Goal: Obtain resource: Download file/media

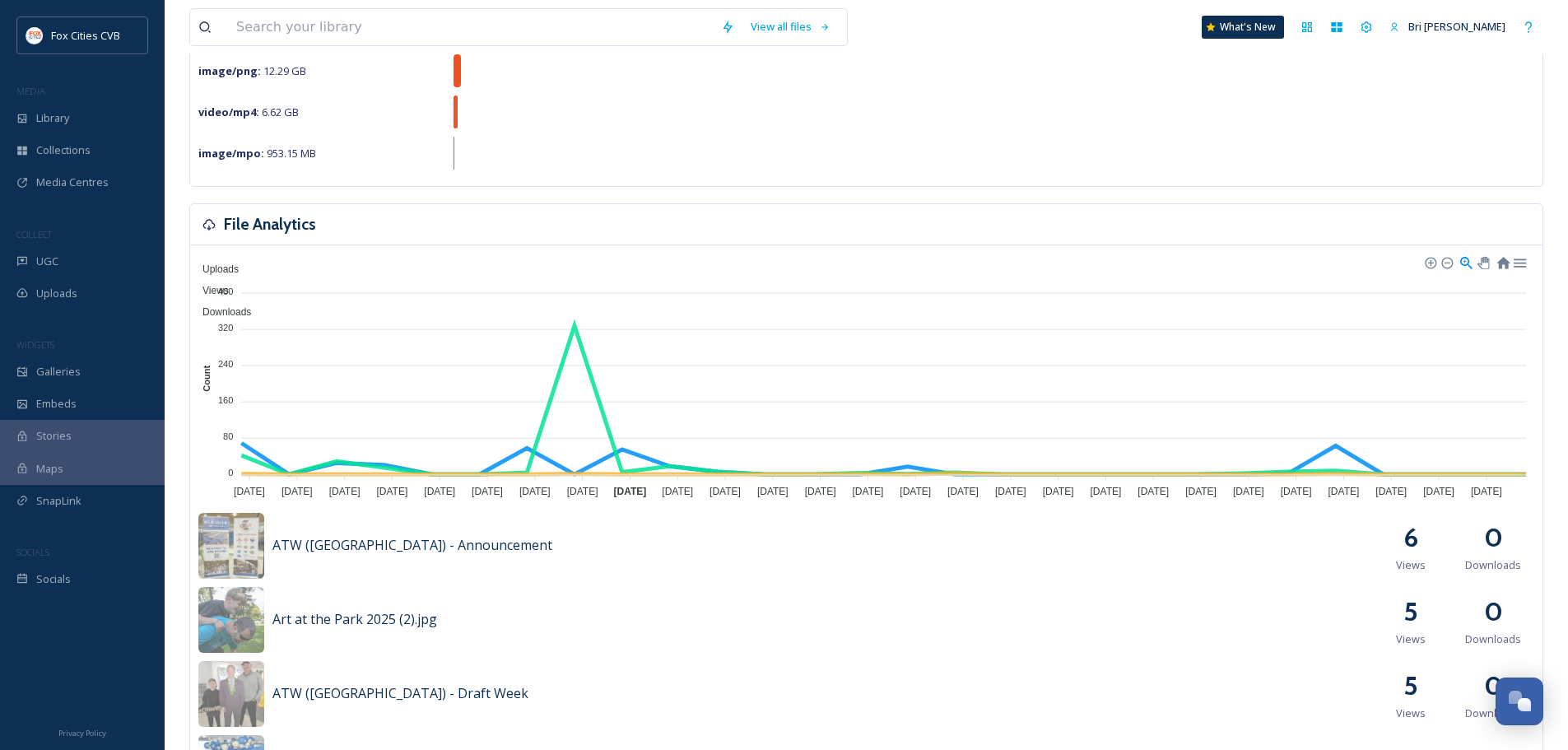
scroll to position [494, 0]
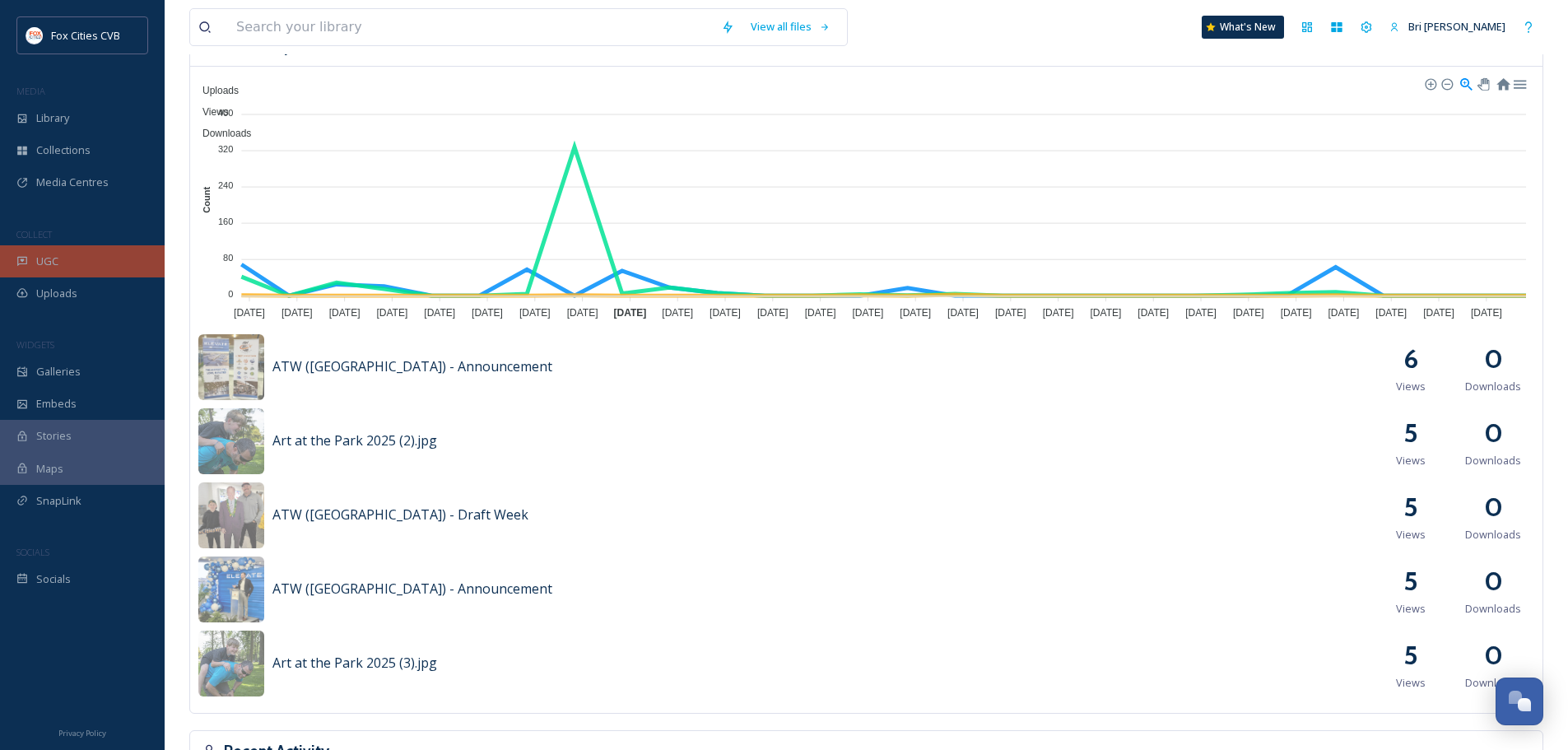
click at [60, 270] on div "UGC" at bounding box center [82, 262] width 164 height 33
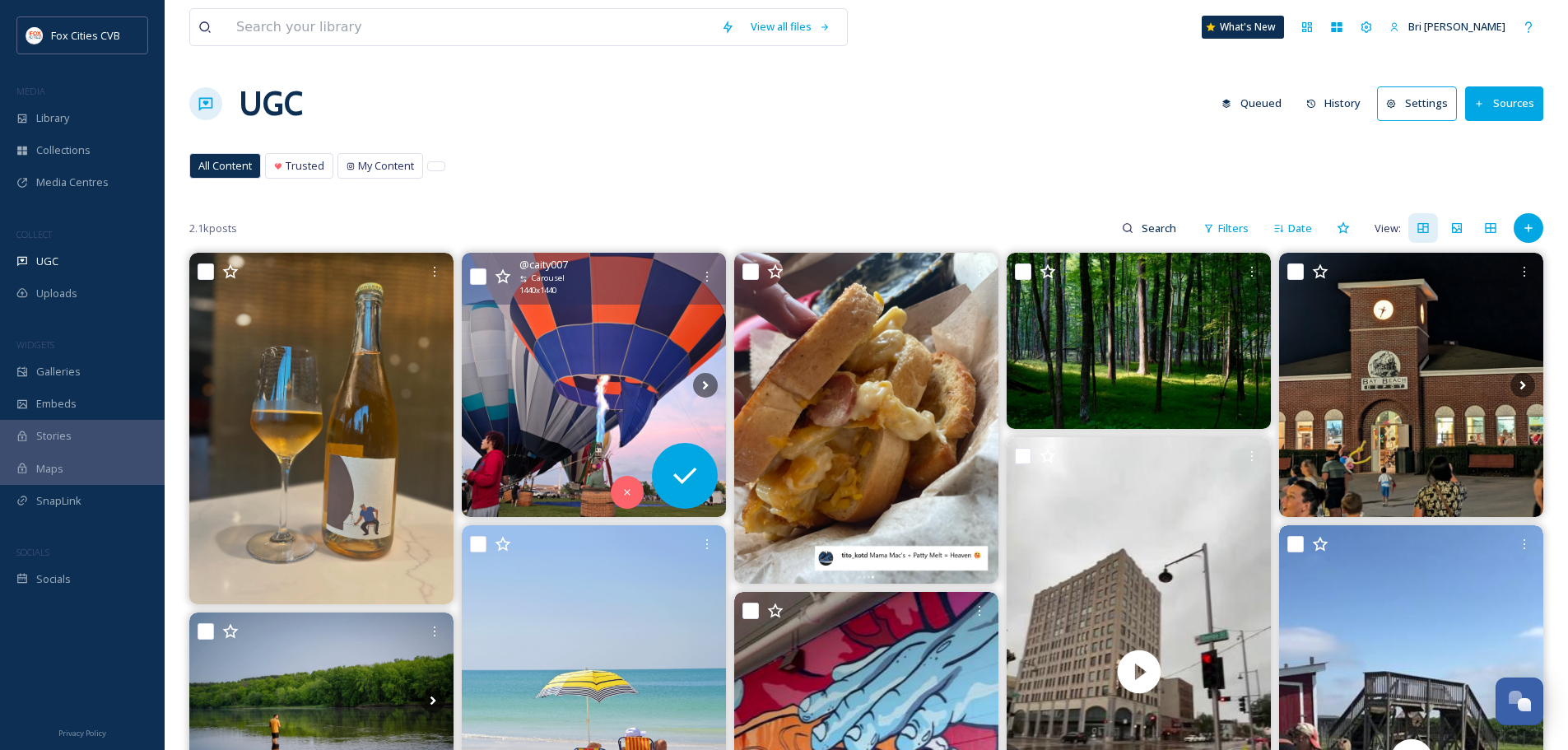
click at [615, 305] on div "@ caity007 Carousel 1440 x 1440" at bounding box center [594, 278] width 264 height 52
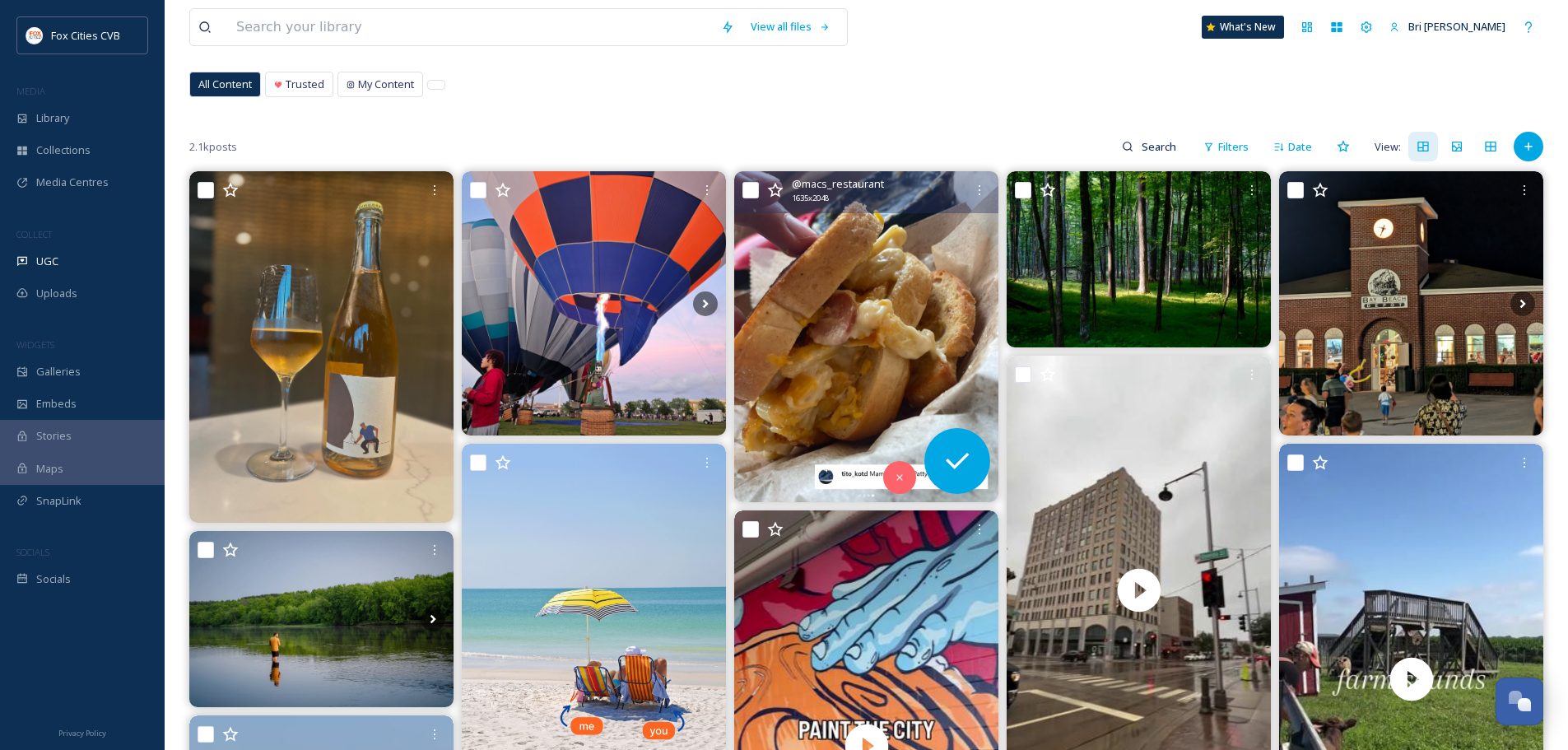
scroll to position [164, 0]
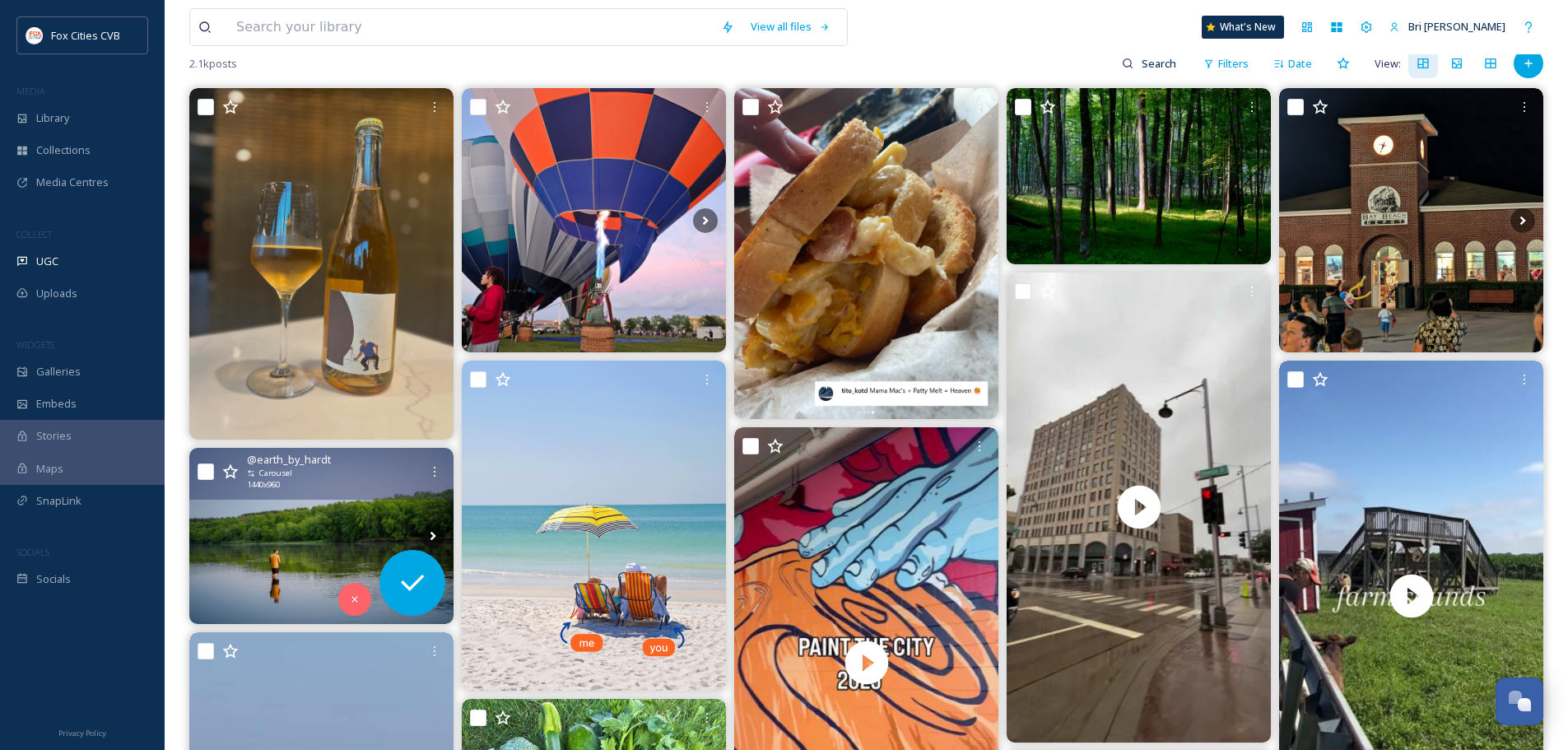
click at [318, 544] on img at bounding box center [321, 536] width 264 height 176
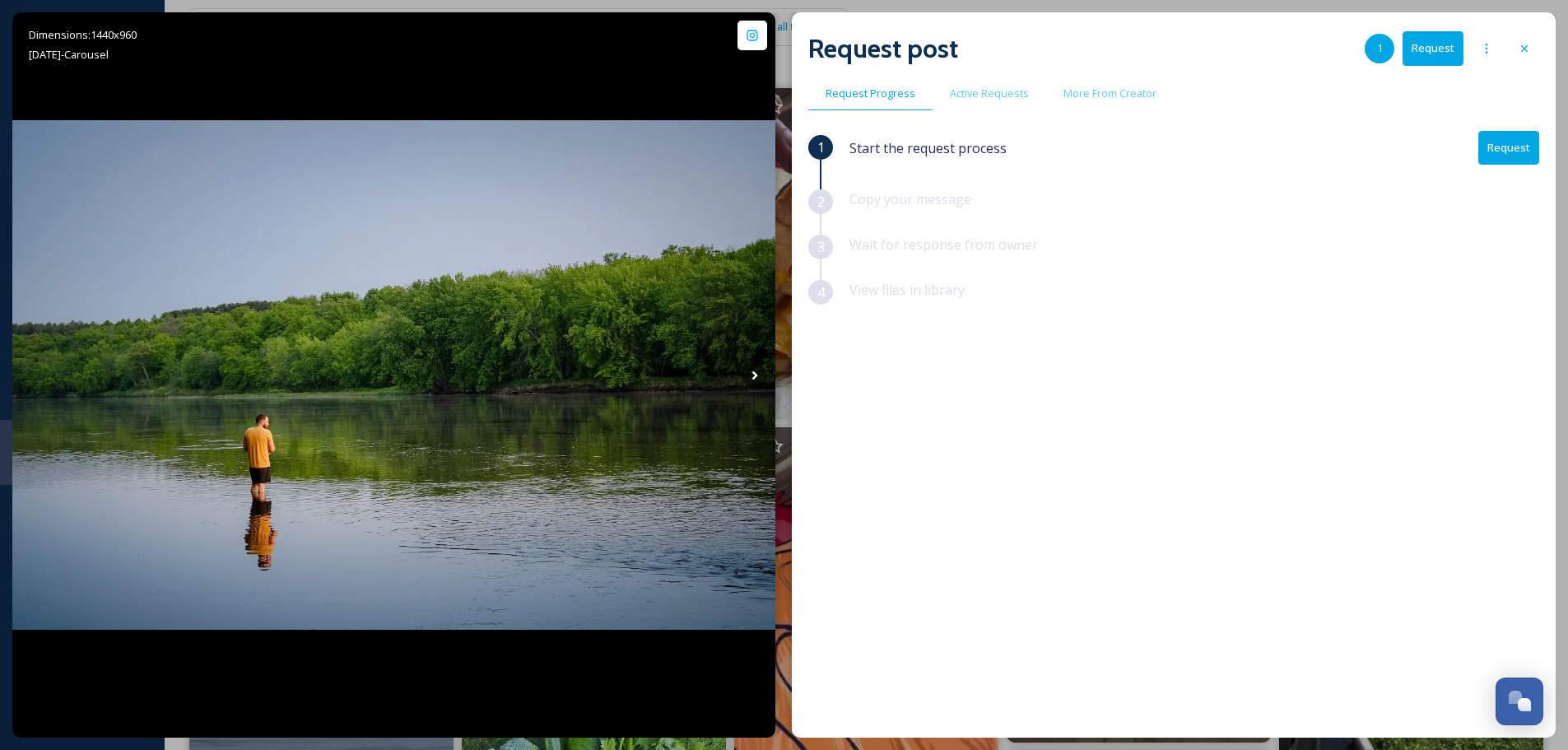
click at [1534, 45] on div at bounding box center [1524, 48] width 30 height 30
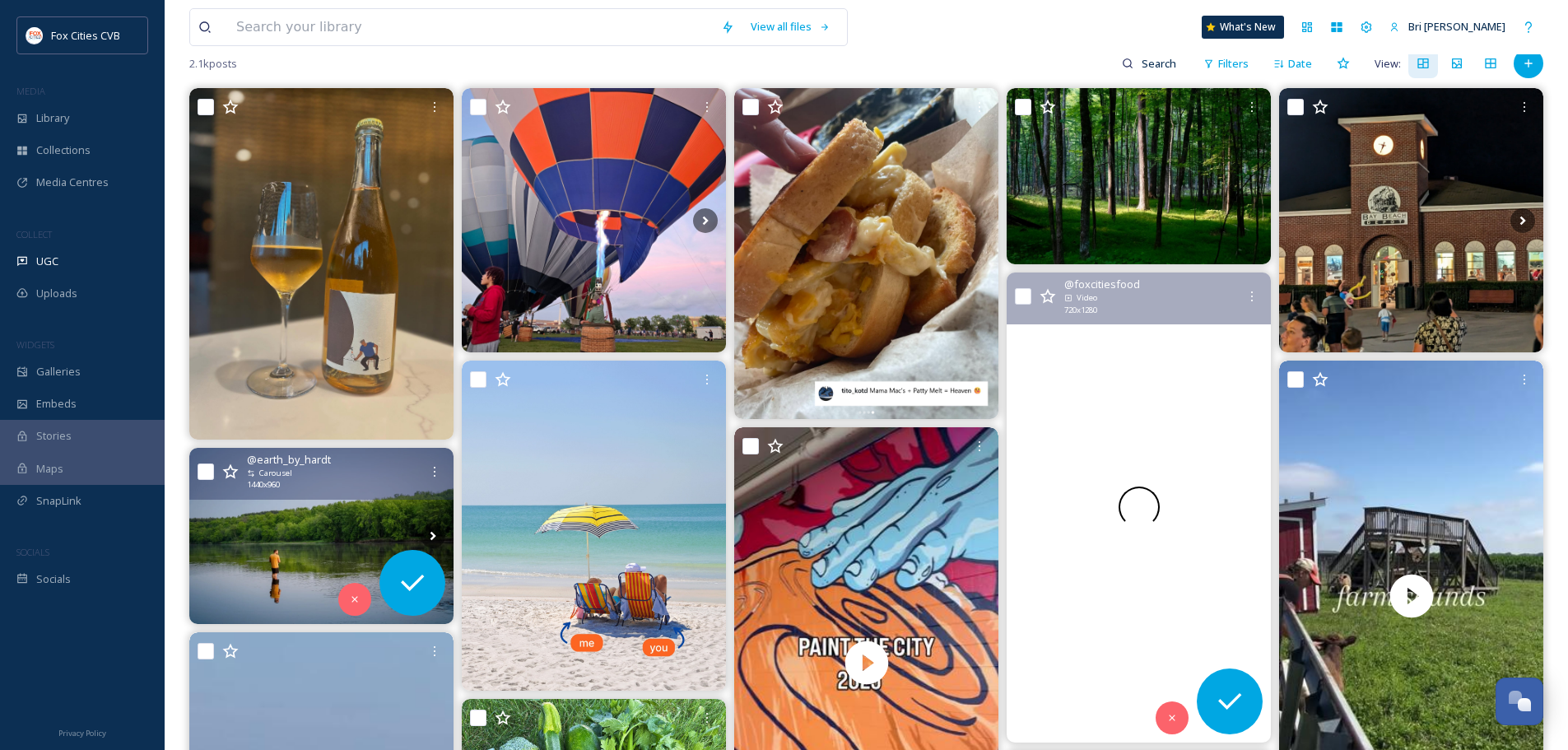
click at [1163, 335] on div at bounding box center [1138, 507] width 264 height 470
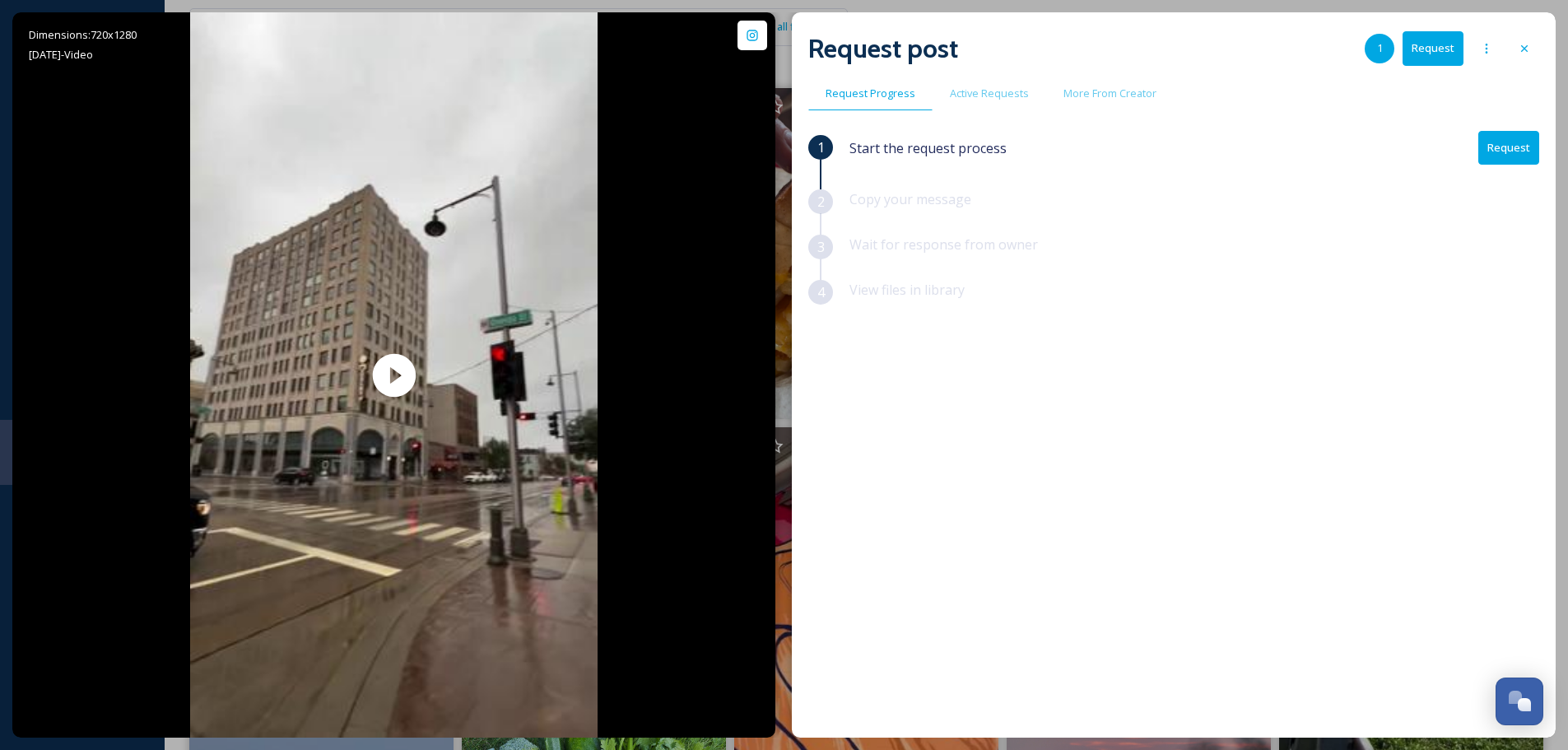
click at [786, 146] on div "Dimensions: 720 x [DATE] - Video @ foxcitiesfood Posted [DATE] View Post Ramen …" at bounding box center [783, 374] width 1543 height 725
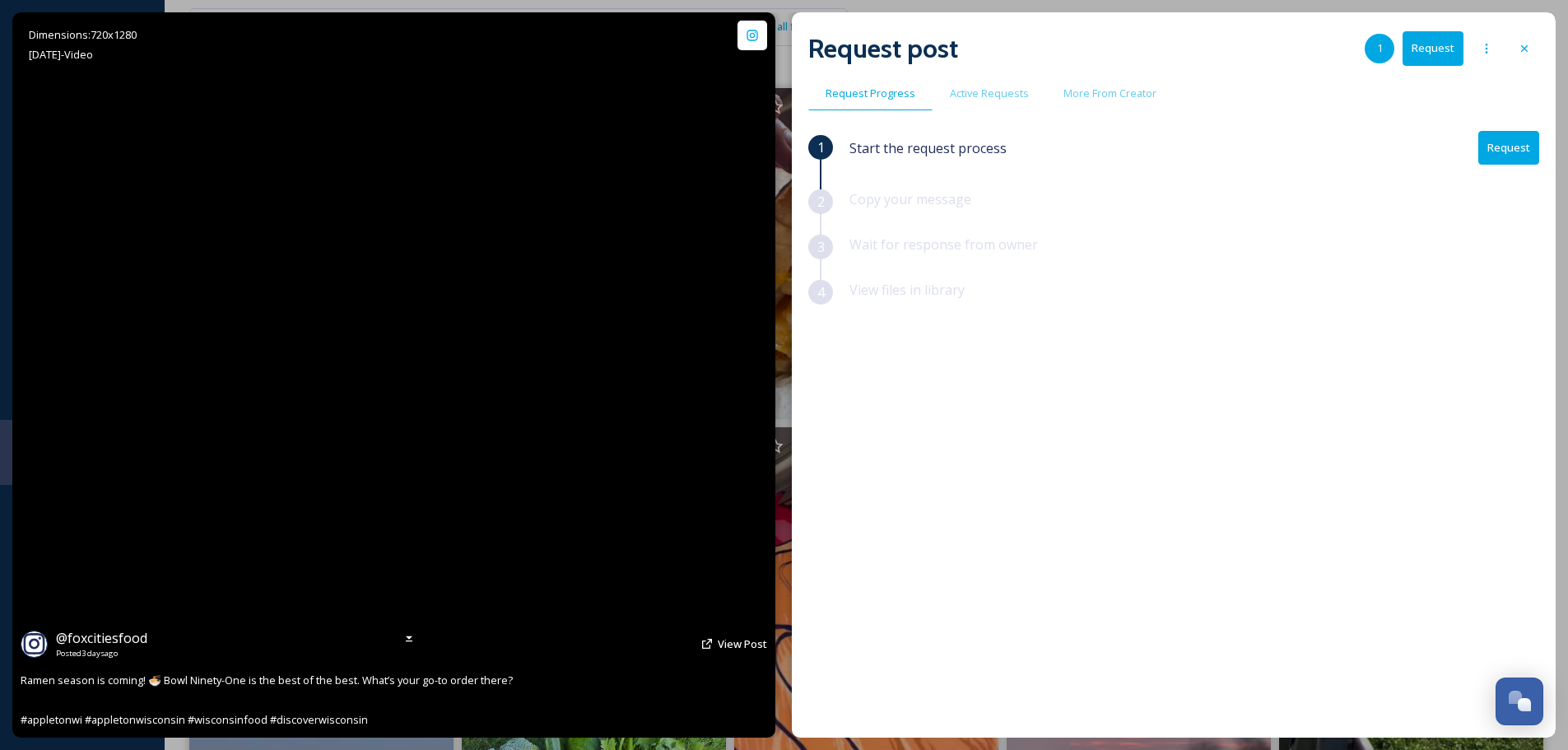
click at [443, 350] on video "Ramen season is coming! 🍜 Bowl Ninety-One is the best of the best. What’s your …" at bounding box center [394, 374] width 408 height 725
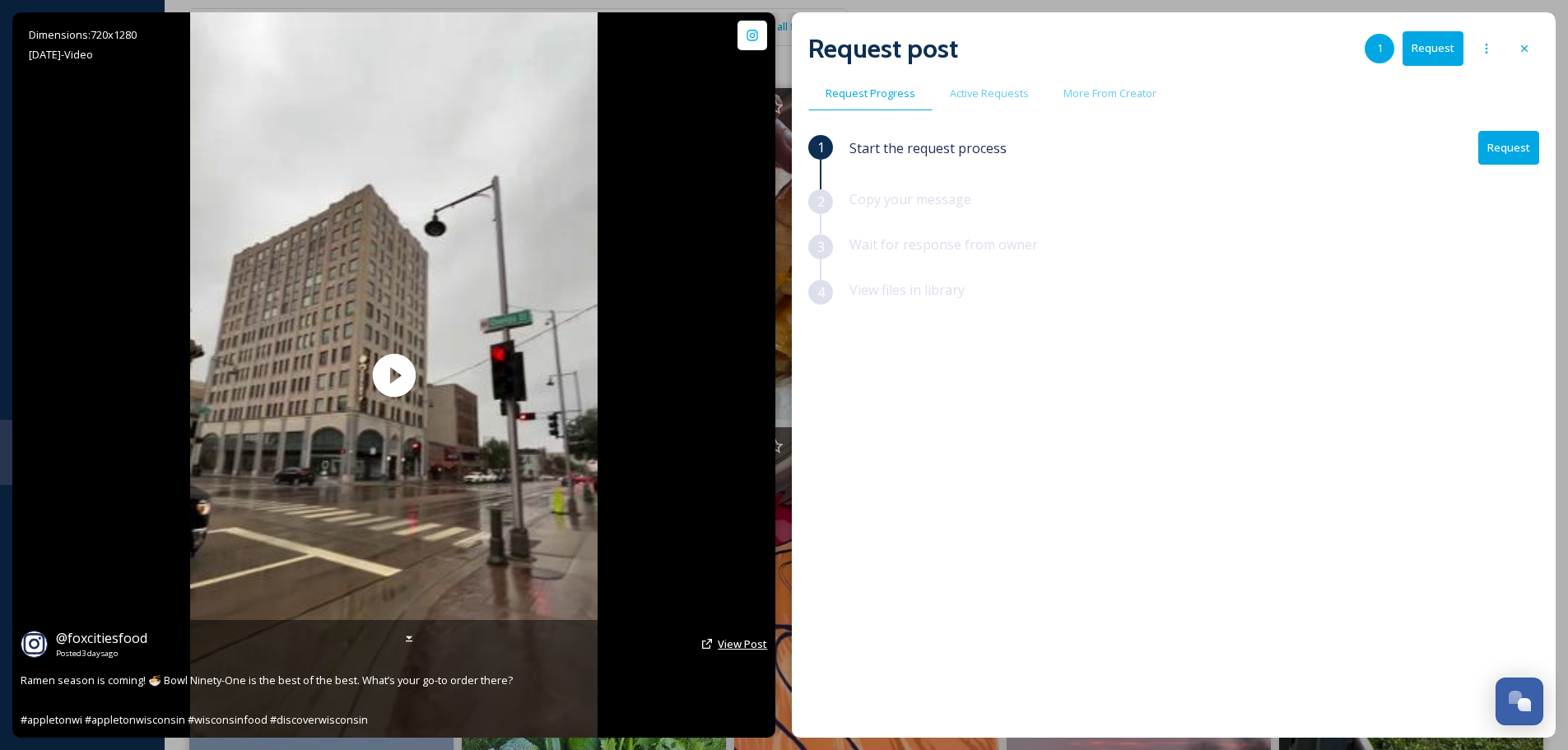
click at [731, 647] on span "View Post" at bounding box center [743, 643] width 50 height 15
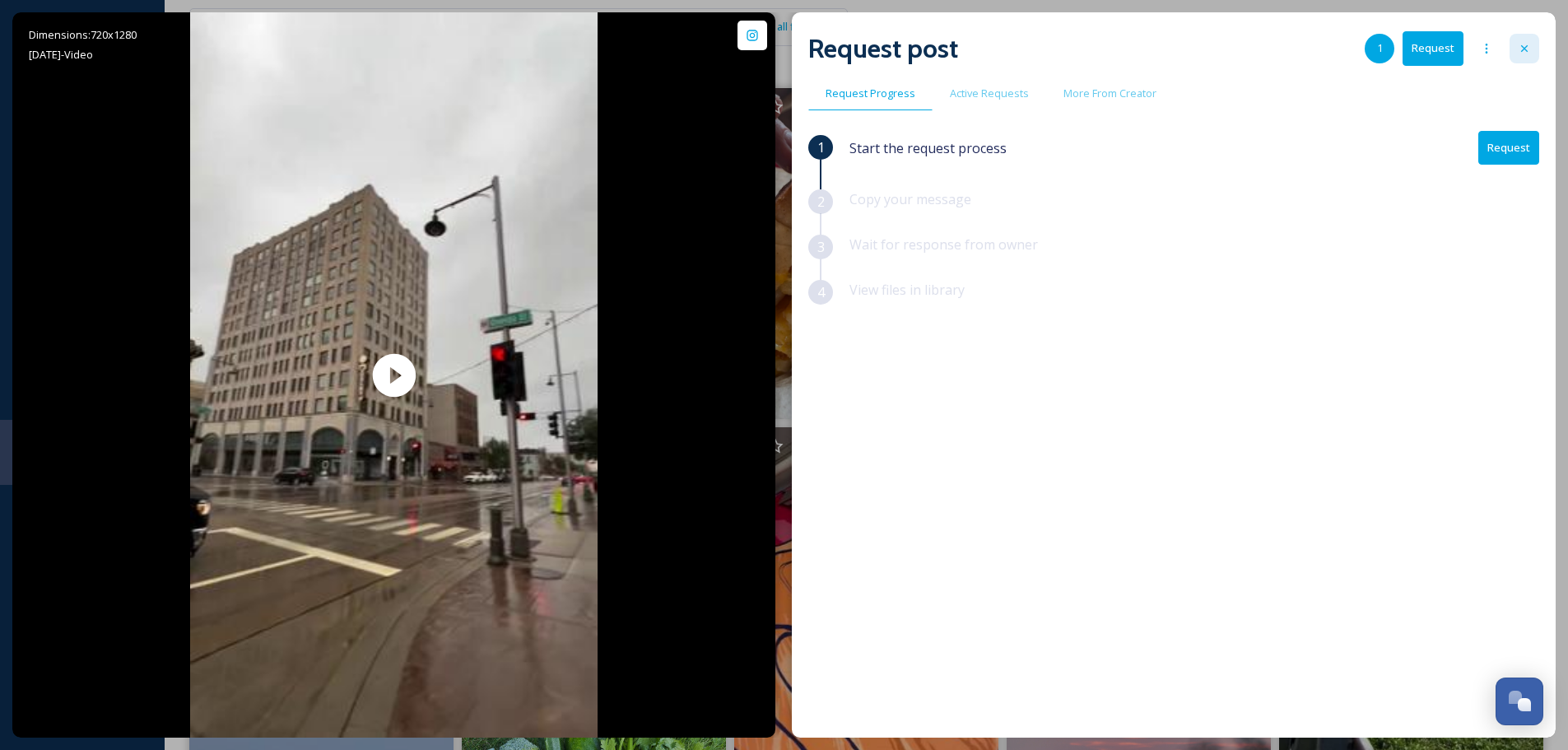
click at [1524, 43] on icon at bounding box center [1524, 48] width 13 height 13
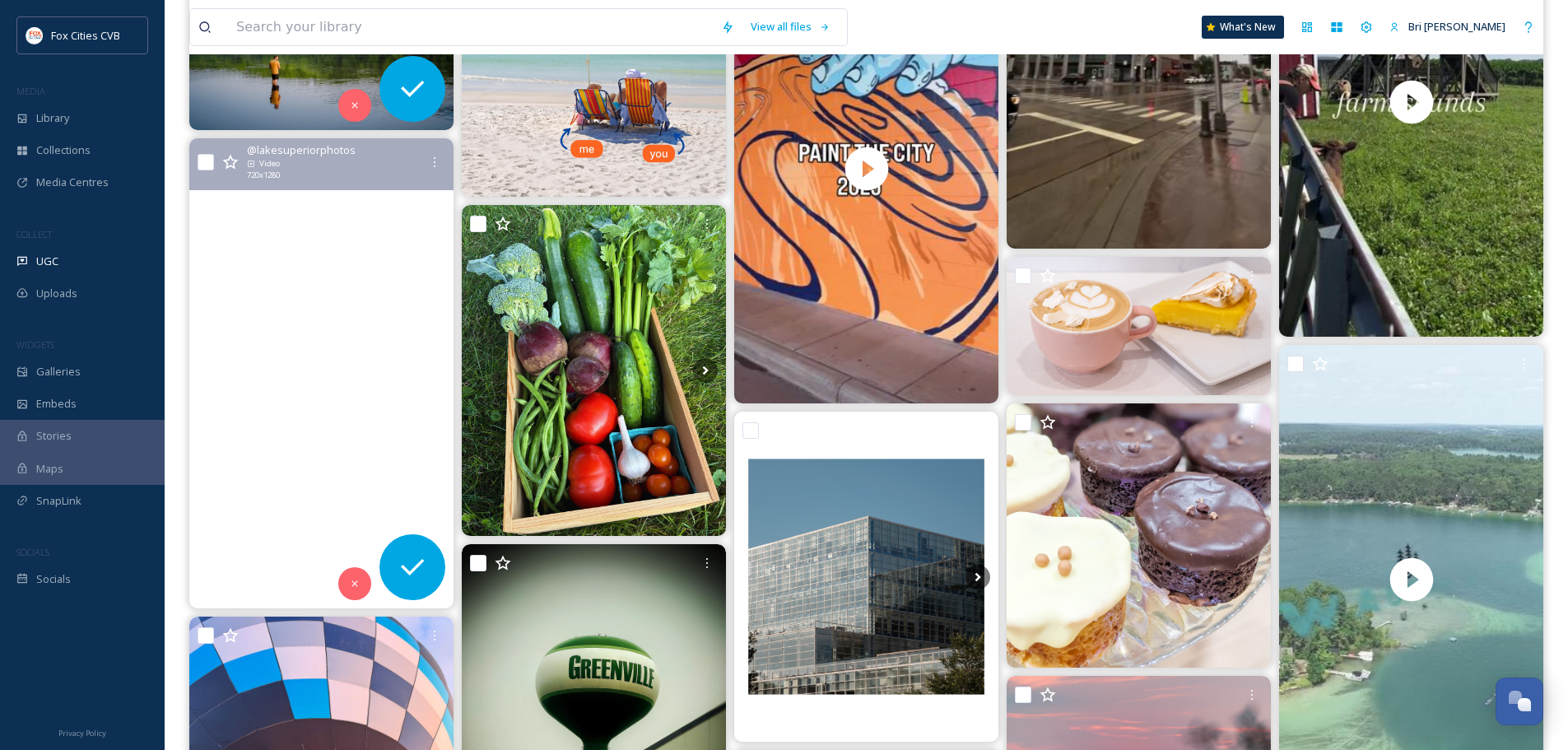
scroll to position [576, 0]
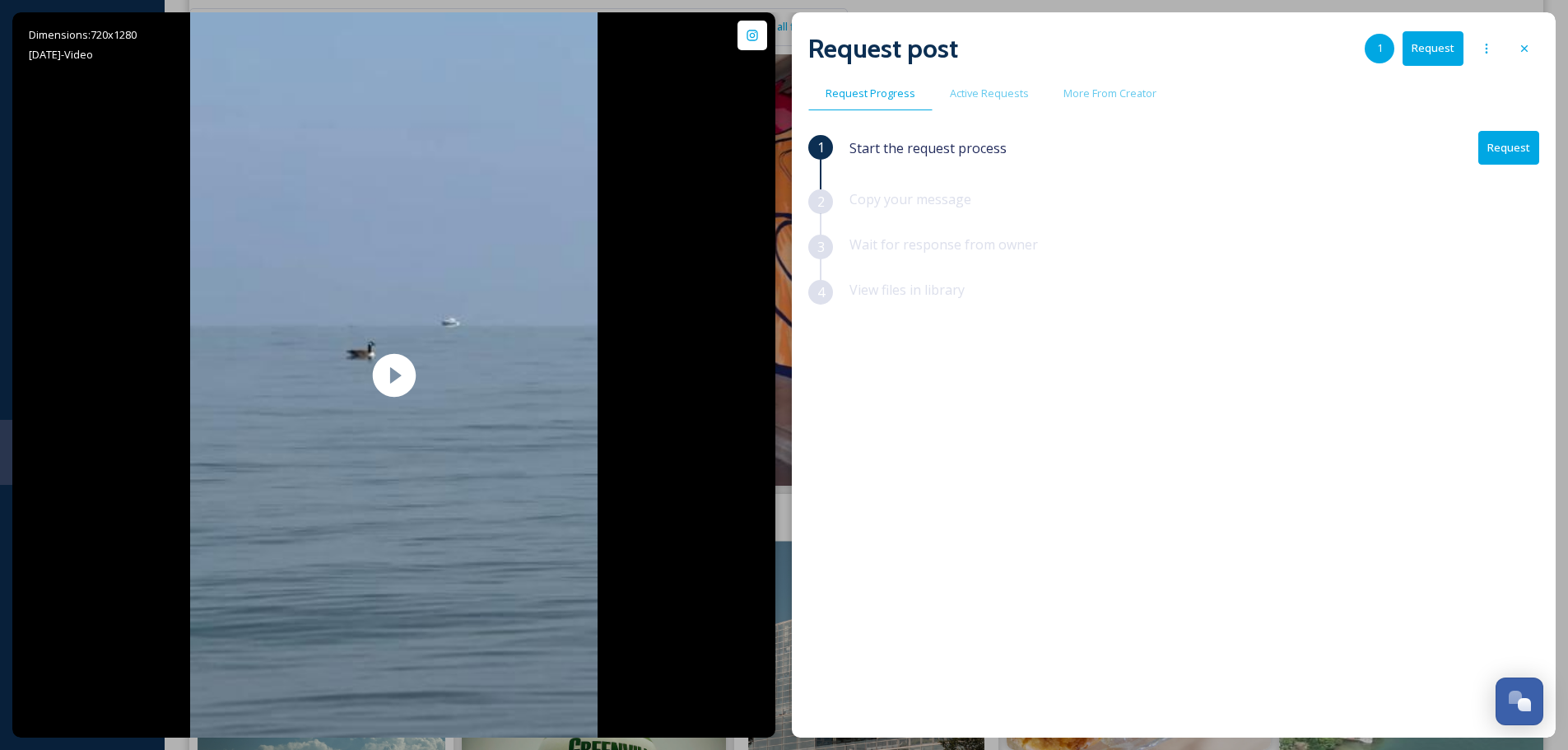
click at [1519, 39] on div at bounding box center [1524, 48] width 30 height 30
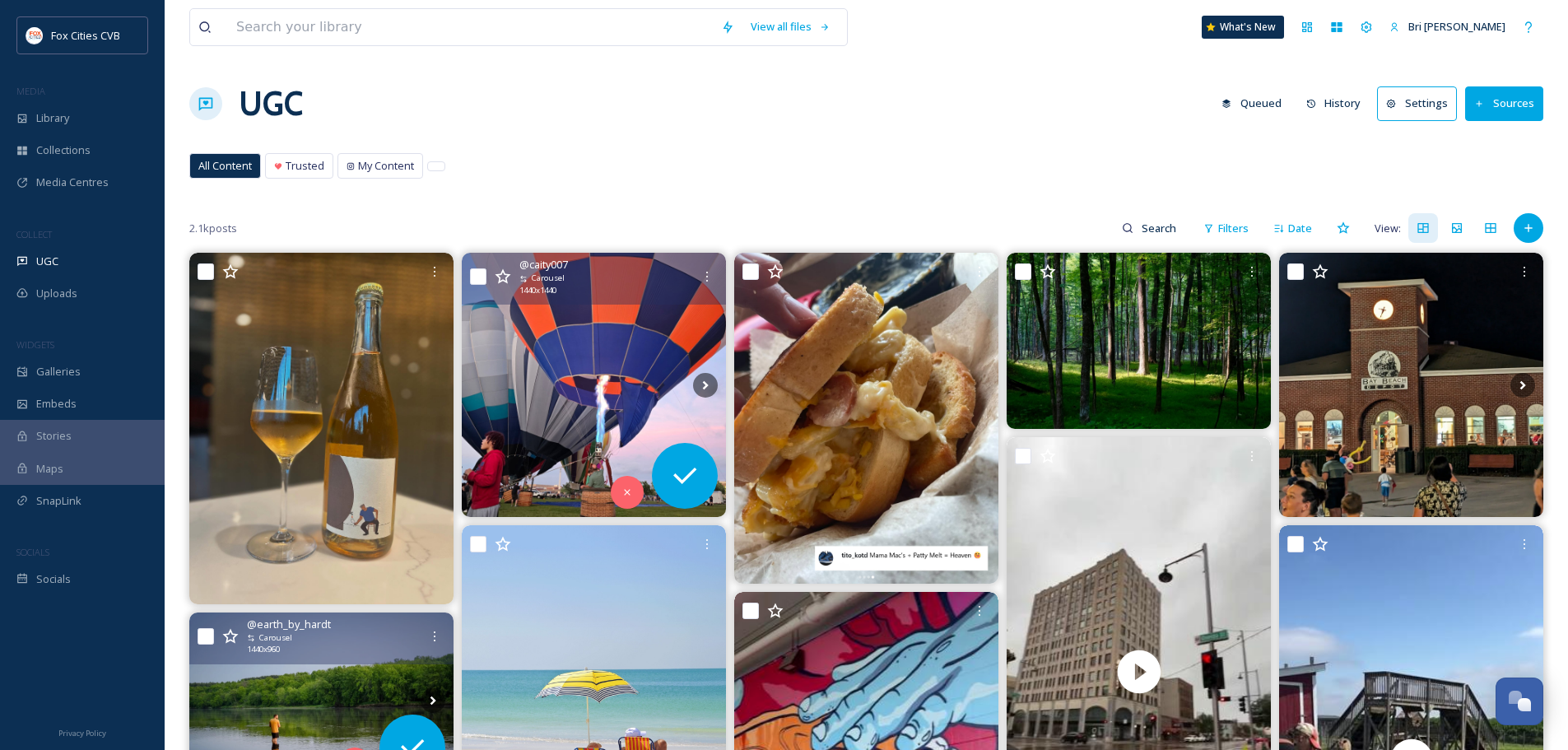
click at [541, 348] on img at bounding box center [594, 384] width 264 height 265
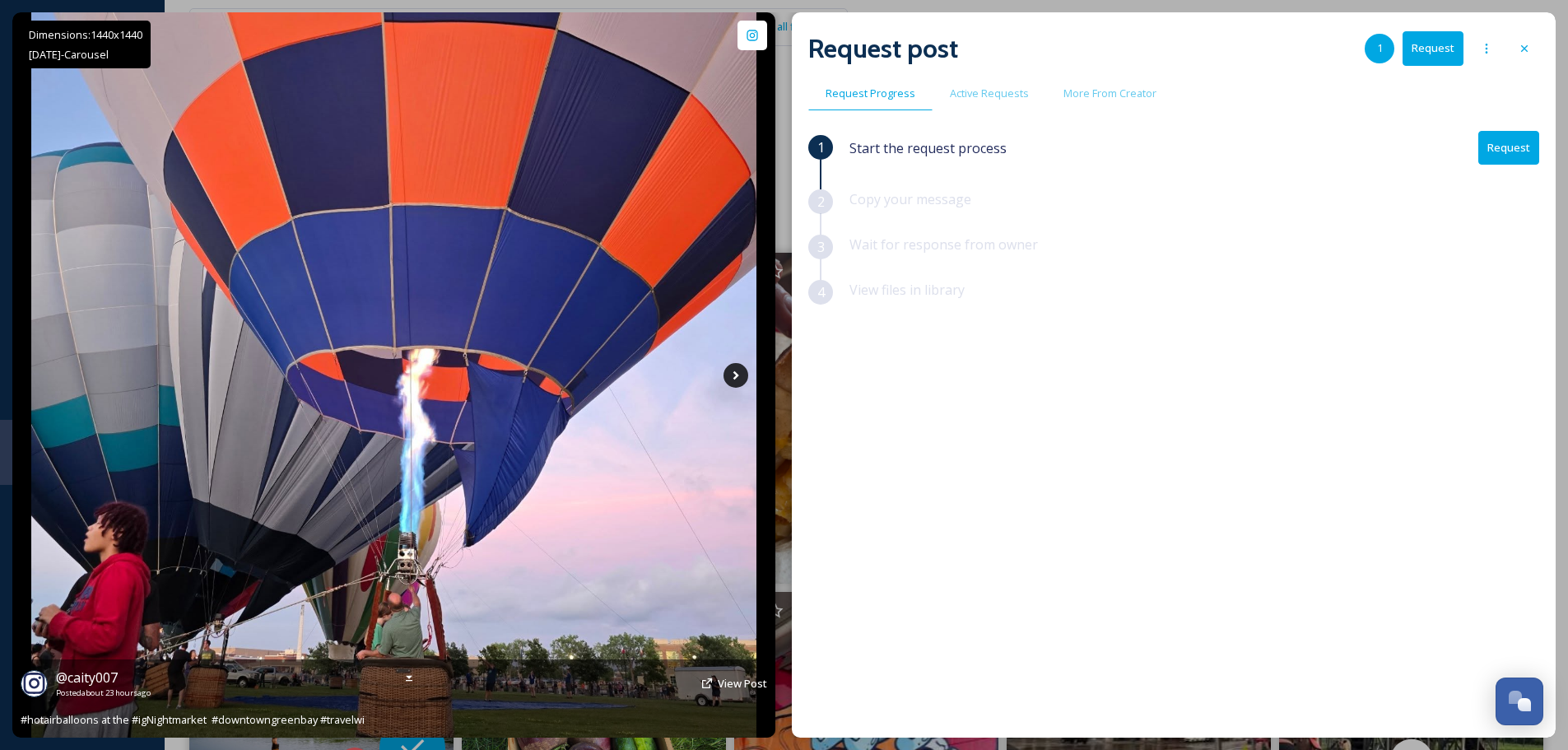
click at [723, 372] on icon at bounding box center [735, 375] width 25 height 25
click at [731, 367] on icon at bounding box center [735, 375] width 25 height 25
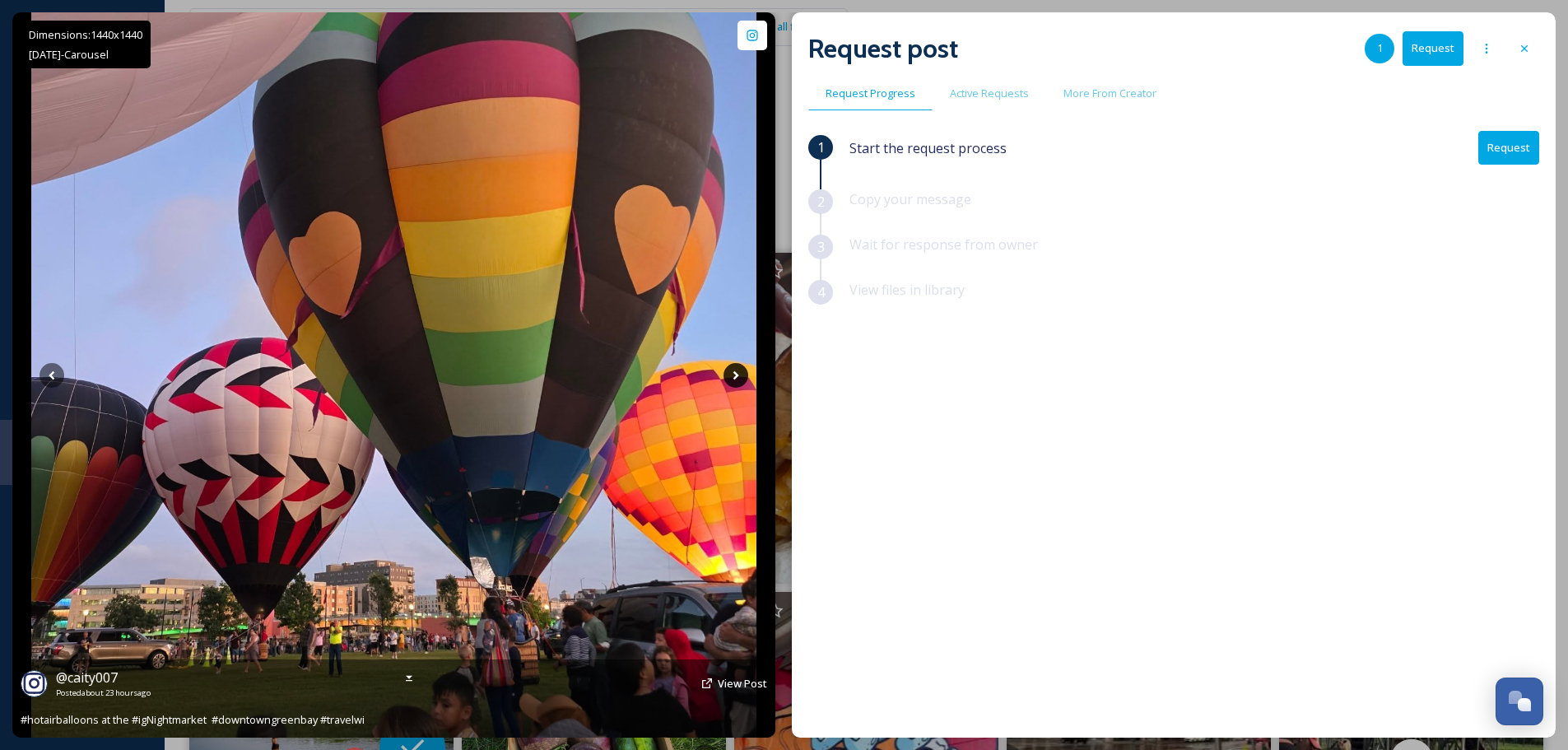
click at [735, 370] on icon at bounding box center [735, 375] width 25 height 25
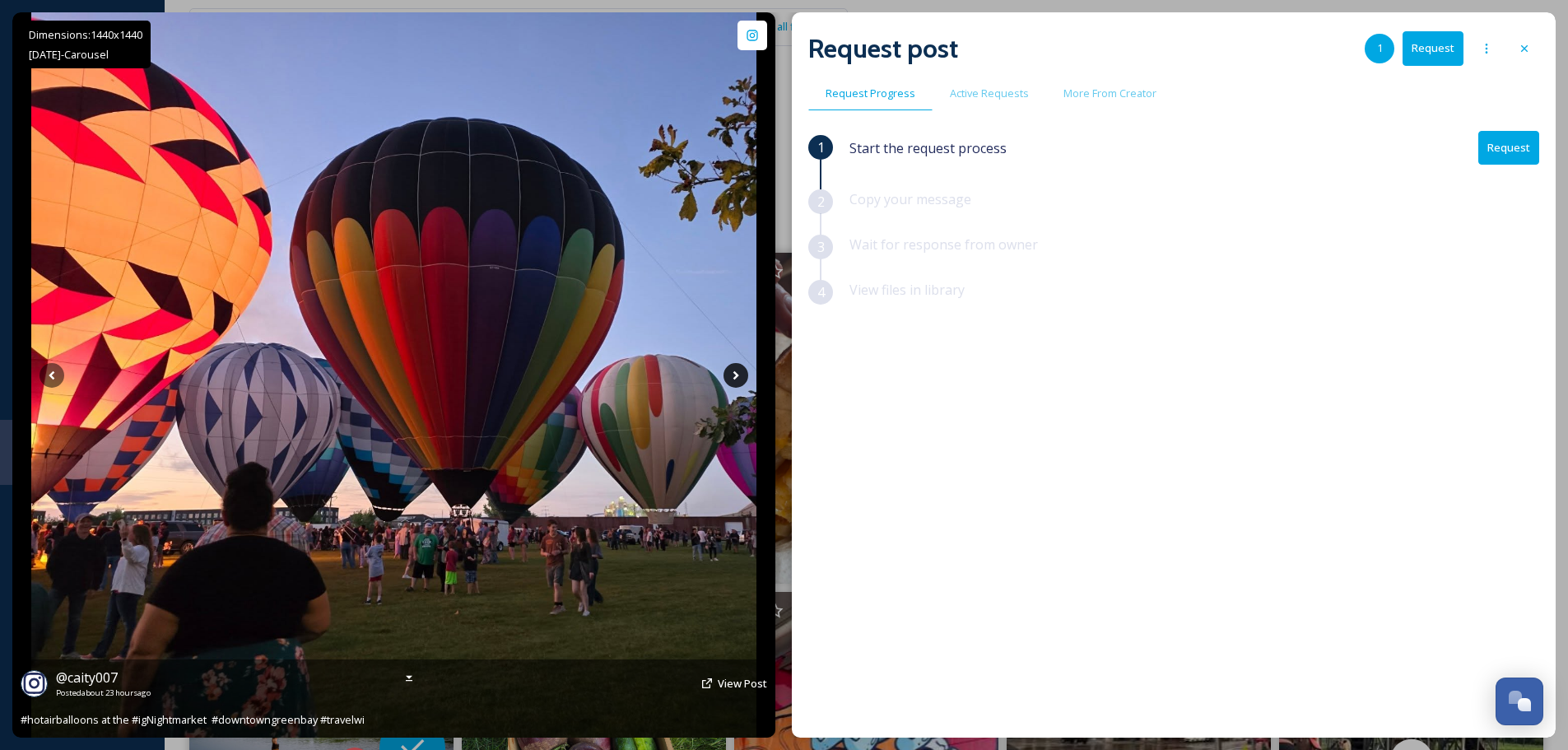
click at [735, 370] on icon at bounding box center [735, 375] width 25 height 25
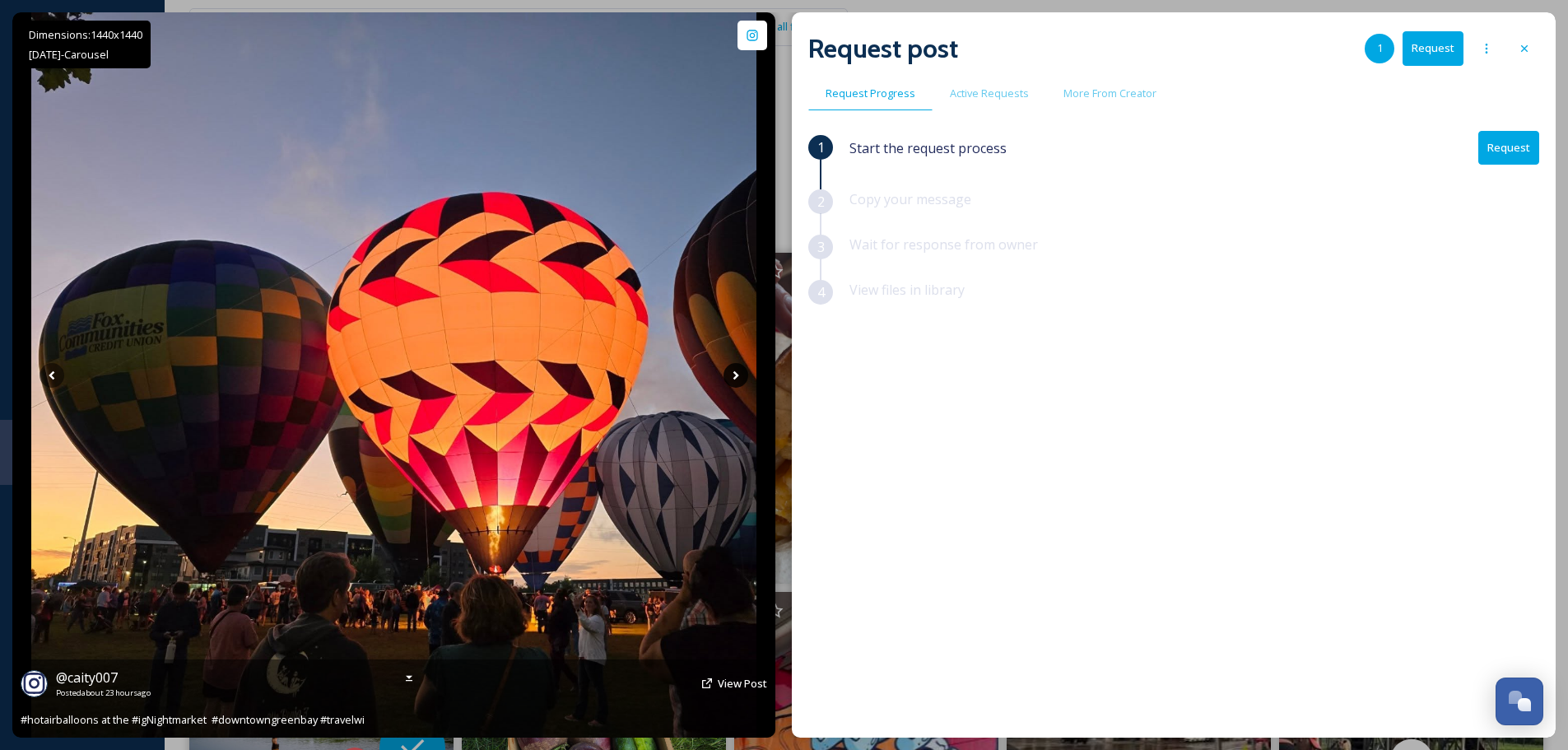
click at [735, 370] on icon at bounding box center [735, 375] width 25 height 25
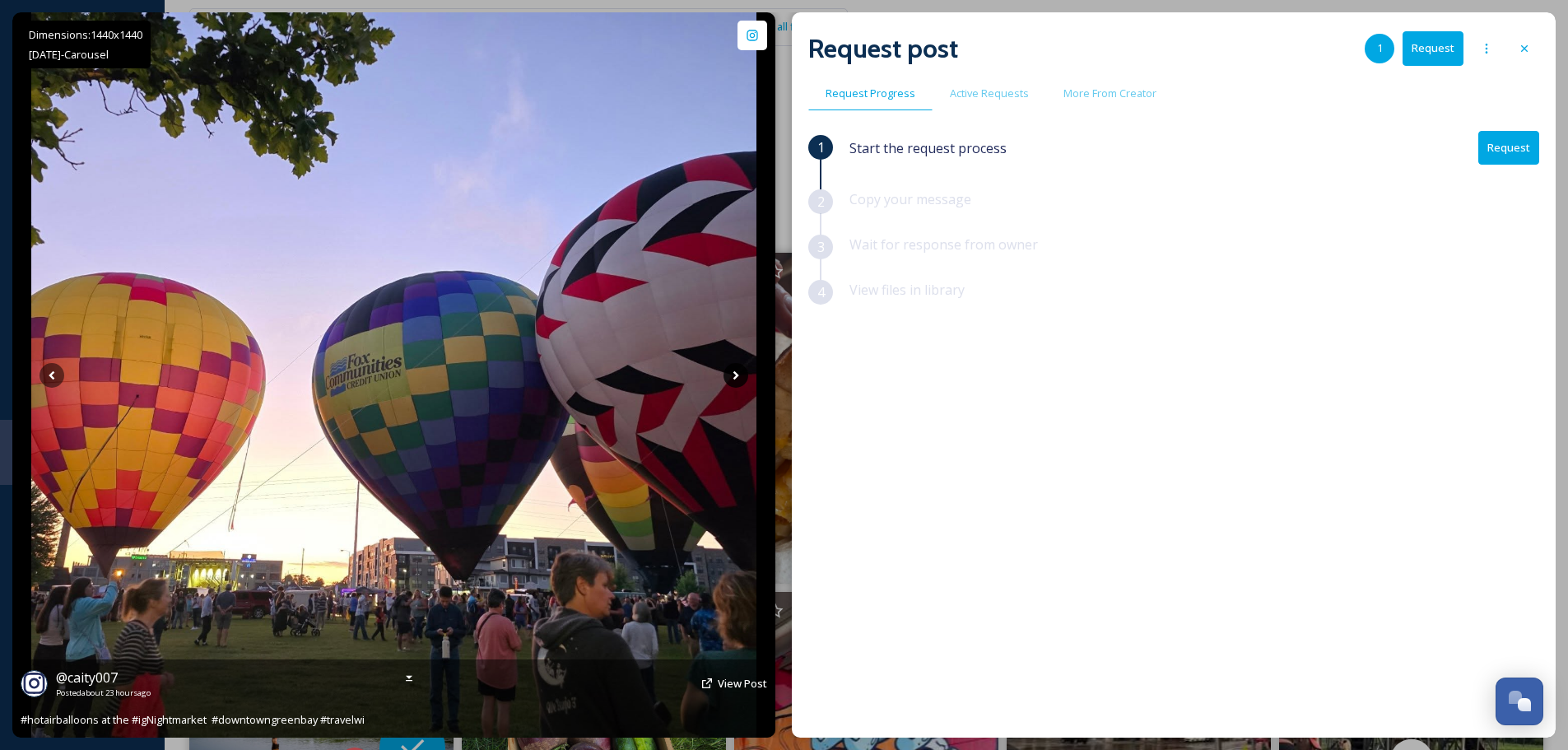
click at [736, 368] on icon at bounding box center [735, 375] width 25 height 25
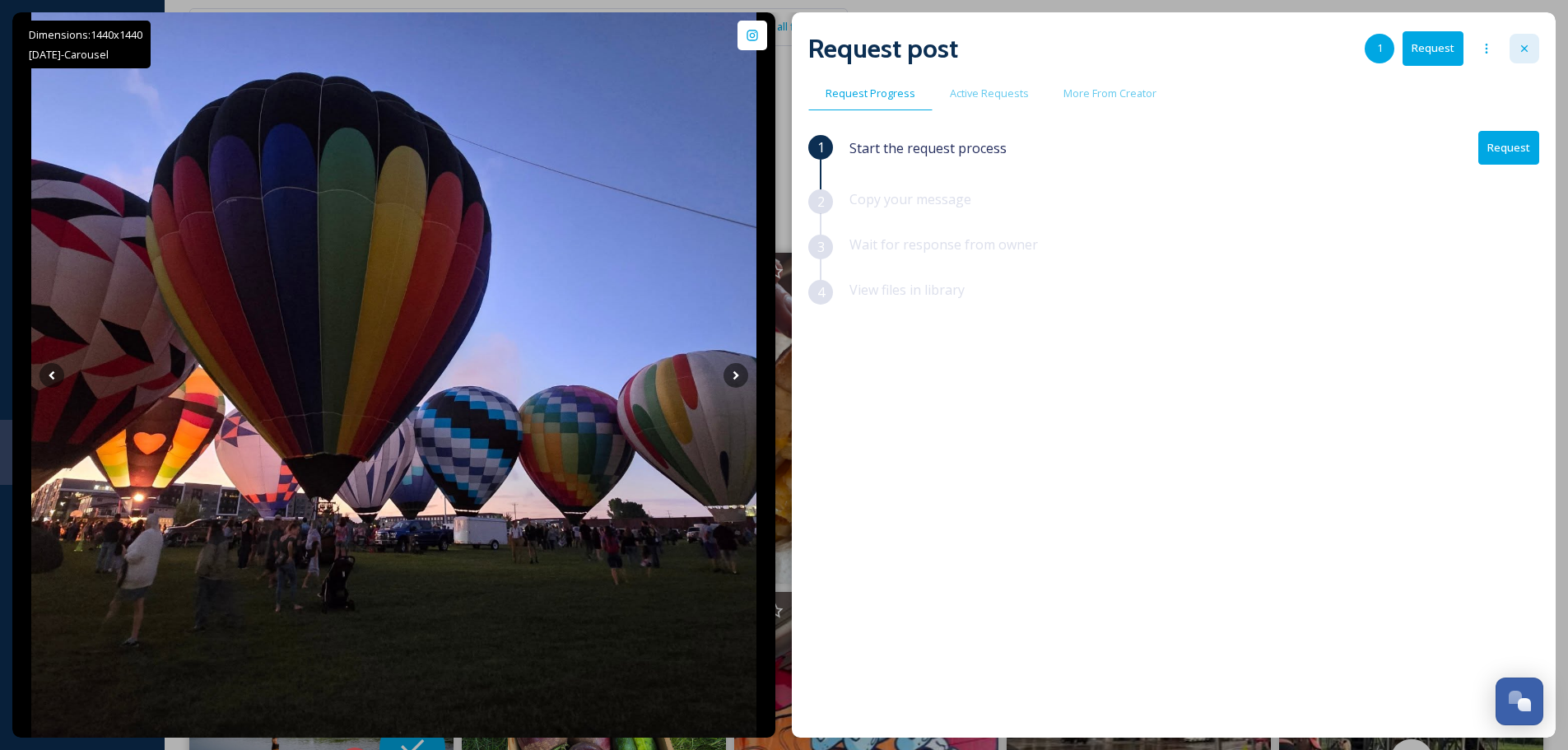
click at [1517, 45] on div at bounding box center [1524, 48] width 30 height 30
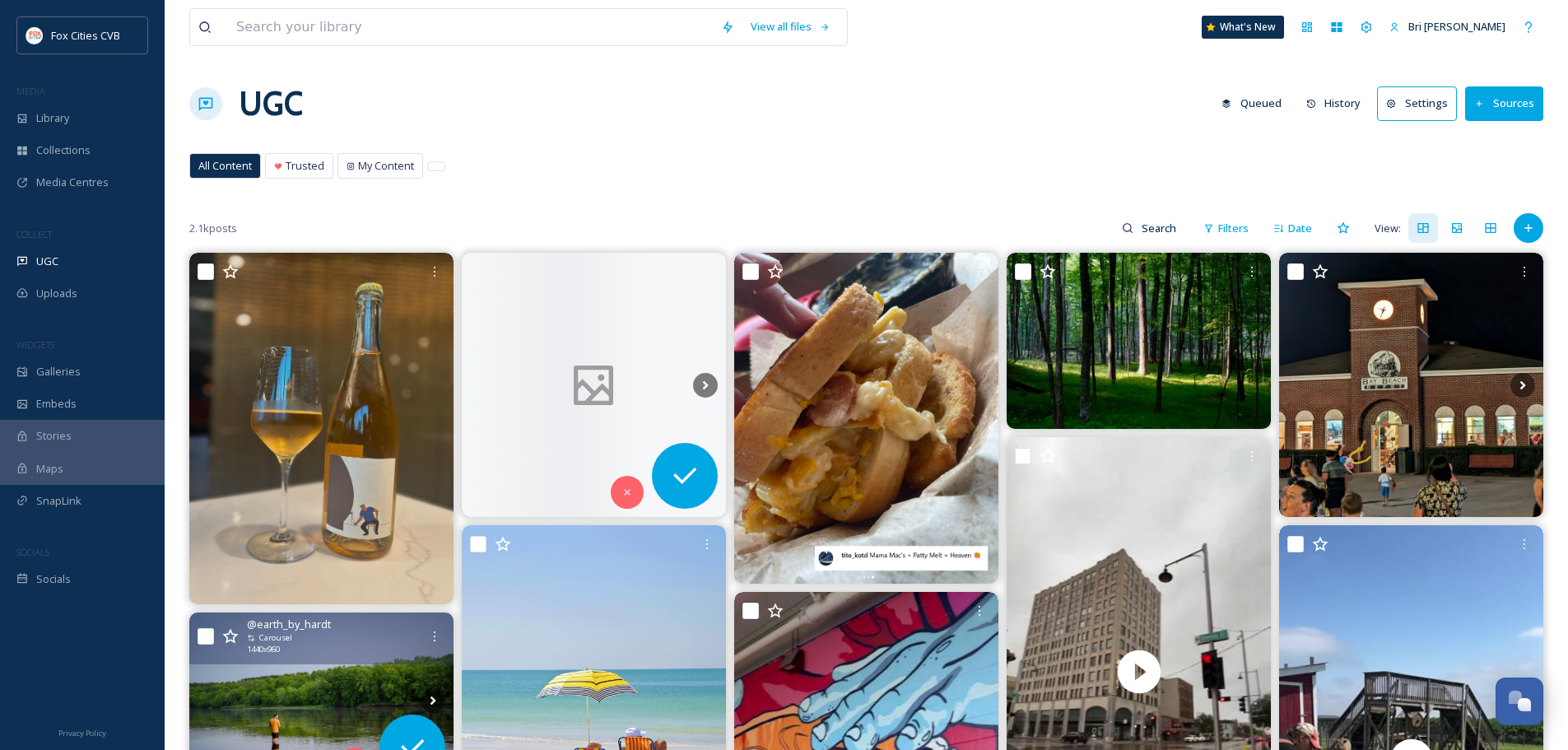
click at [1520, 43] on div "View all files What's New Bri [PERSON_NAME]" at bounding box center [866, 27] width 1354 height 54
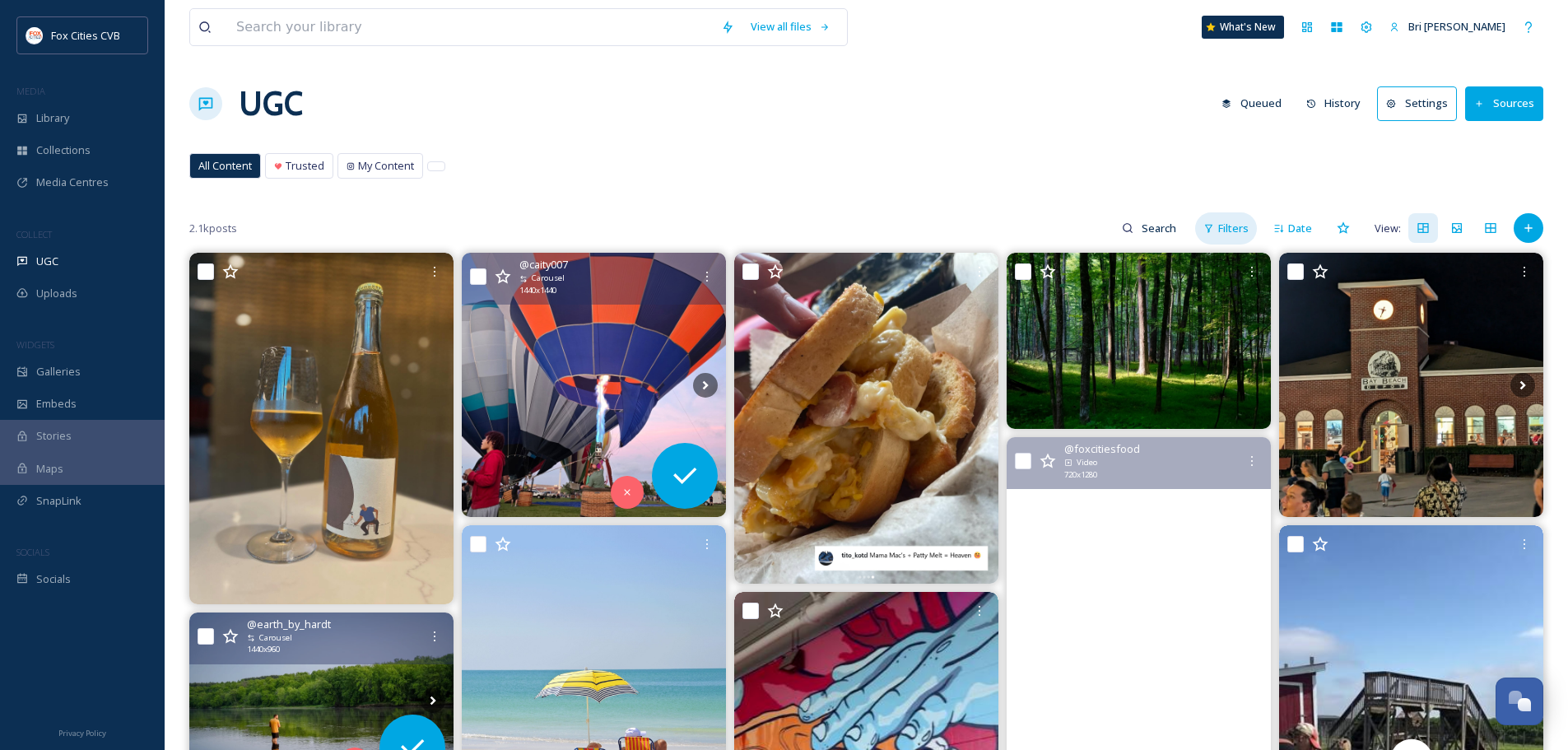
click at [1218, 219] on div "Filters" at bounding box center [1226, 229] width 62 height 33
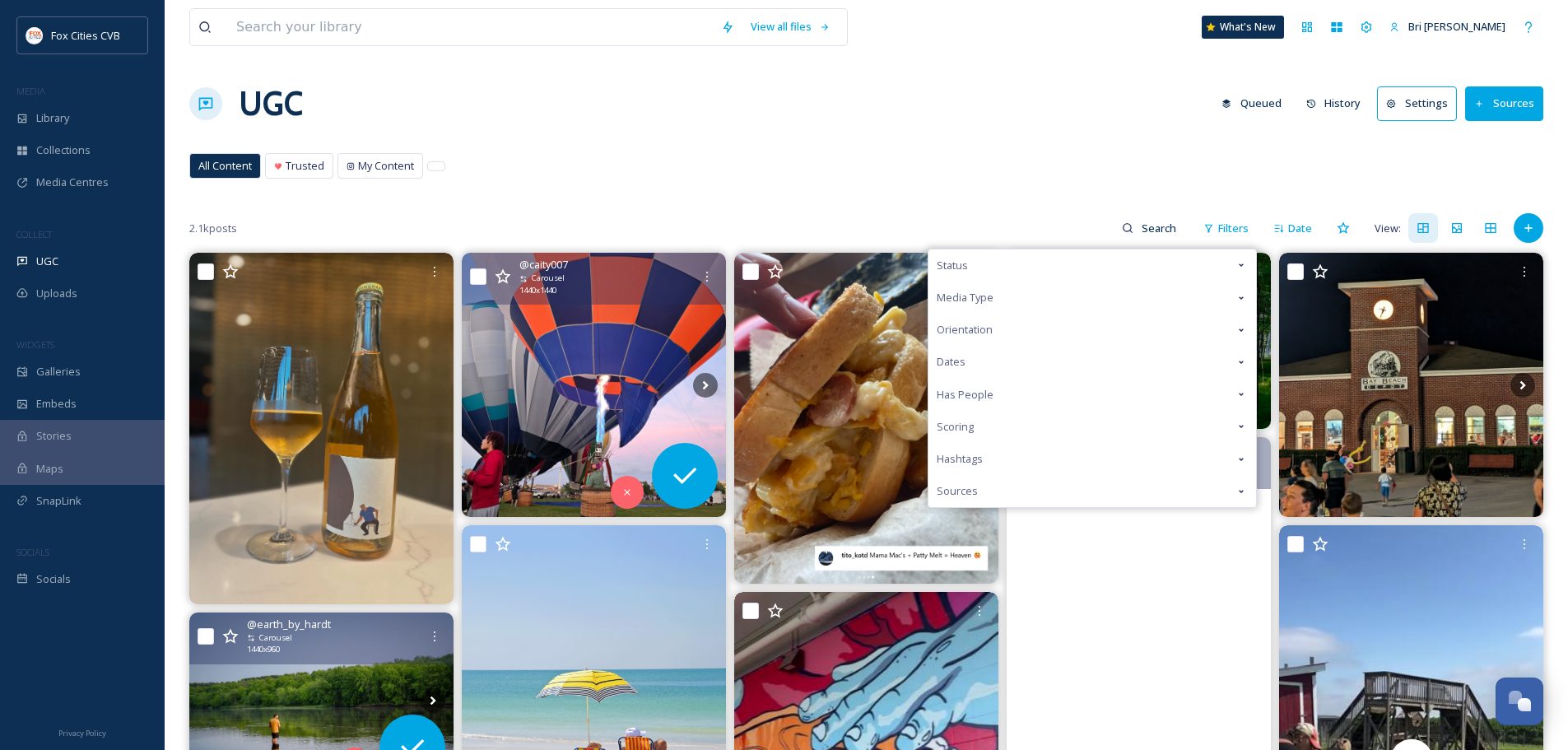
click at [1179, 268] on div "Status" at bounding box center [1092, 265] width 328 height 33
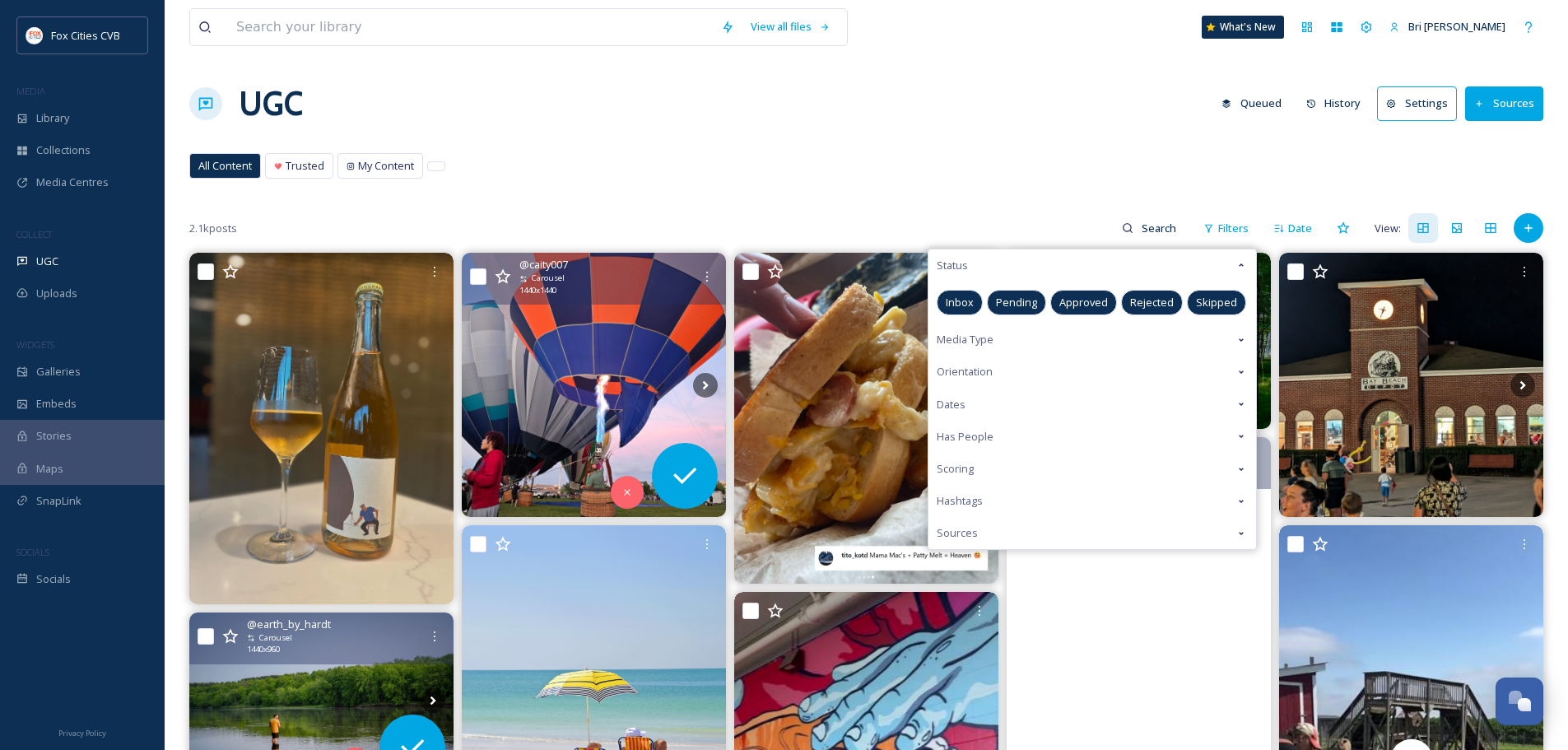
click at [1096, 302] on span "Approved" at bounding box center [1084, 302] width 49 height 15
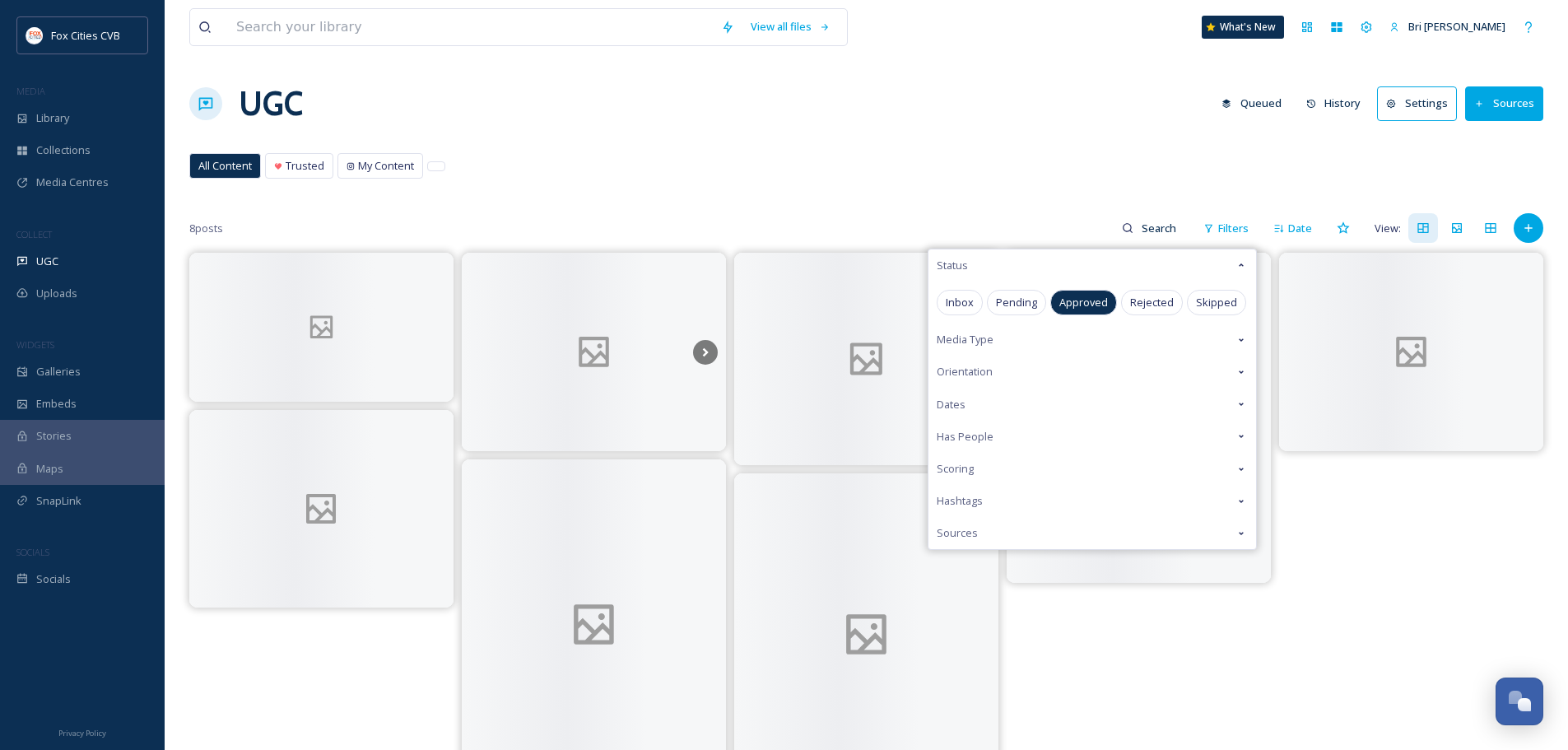
click at [1084, 302] on span "Approved" at bounding box center [1084, 302] width 49 height 15
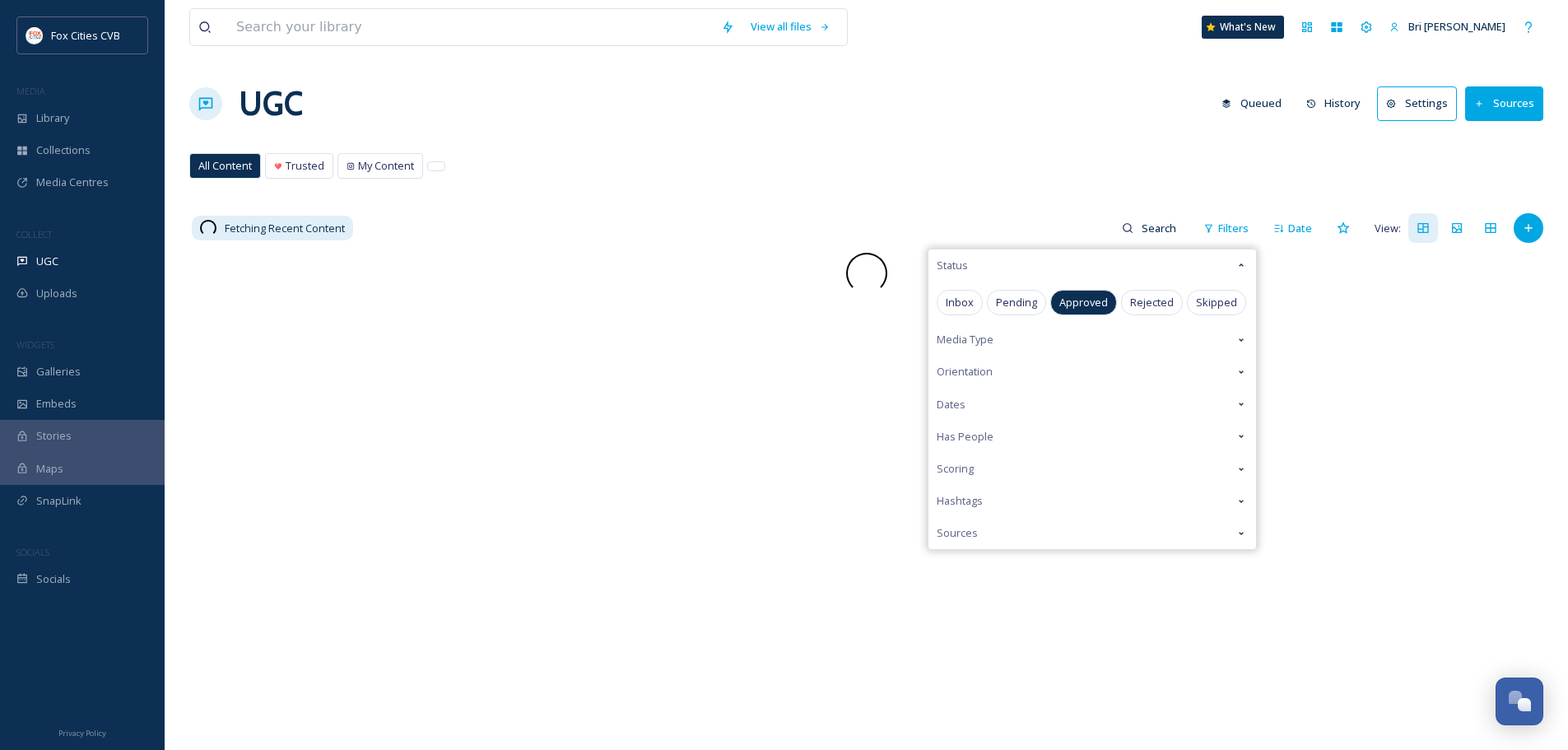
click at [1027, 159] on div "All Content Trusted My Content All Content Trusted My Content" at bounding box center [866, 170] width 1354 height 33
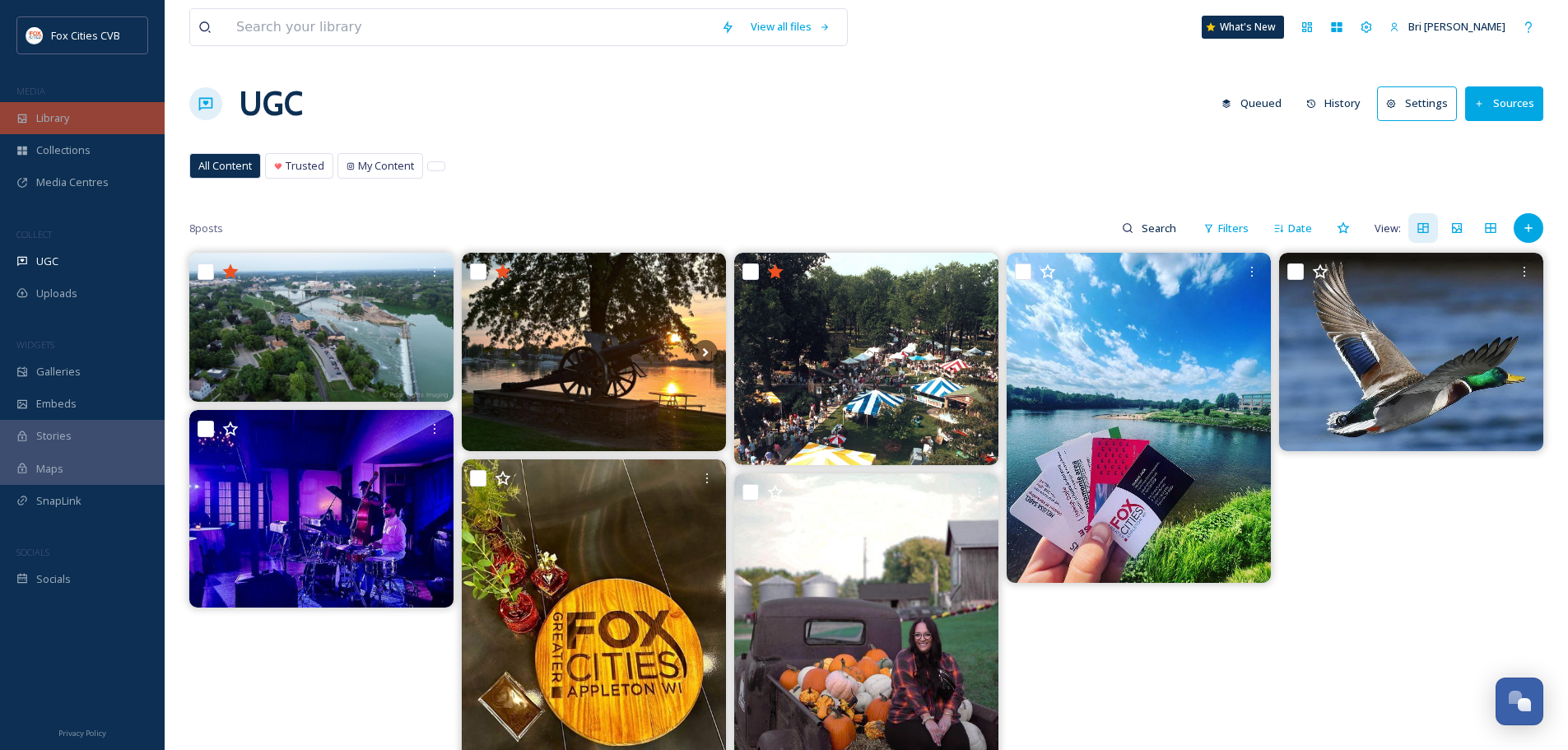
click at [74, 106] on div "Library" at bounding box center [82, 118] width 164 height 33
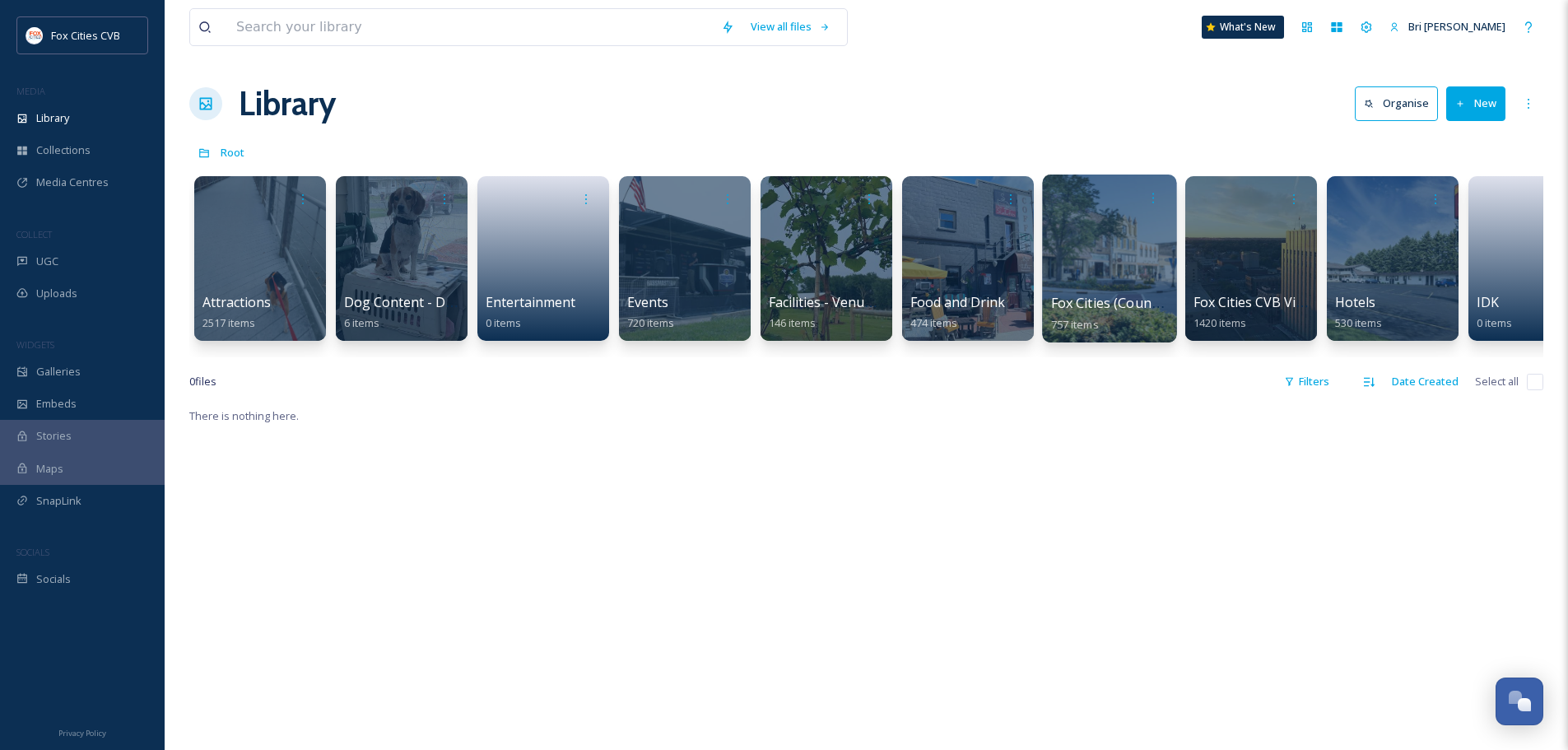
click at [1096, 252] on div at bounding box center [1109, 259] width 134 height 168
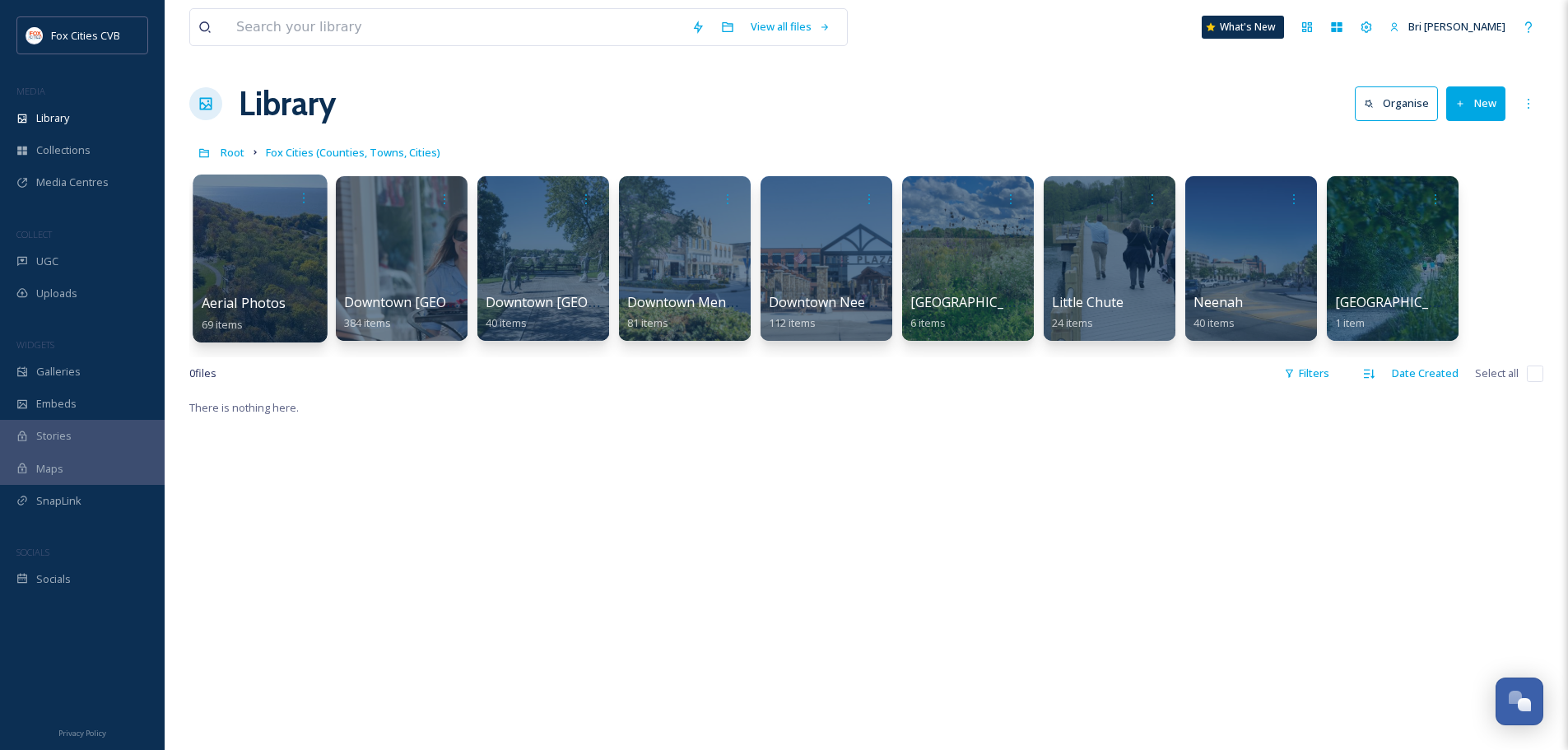
click at [273, 261] on div at bounding box center [259, 259] width 134 height 168
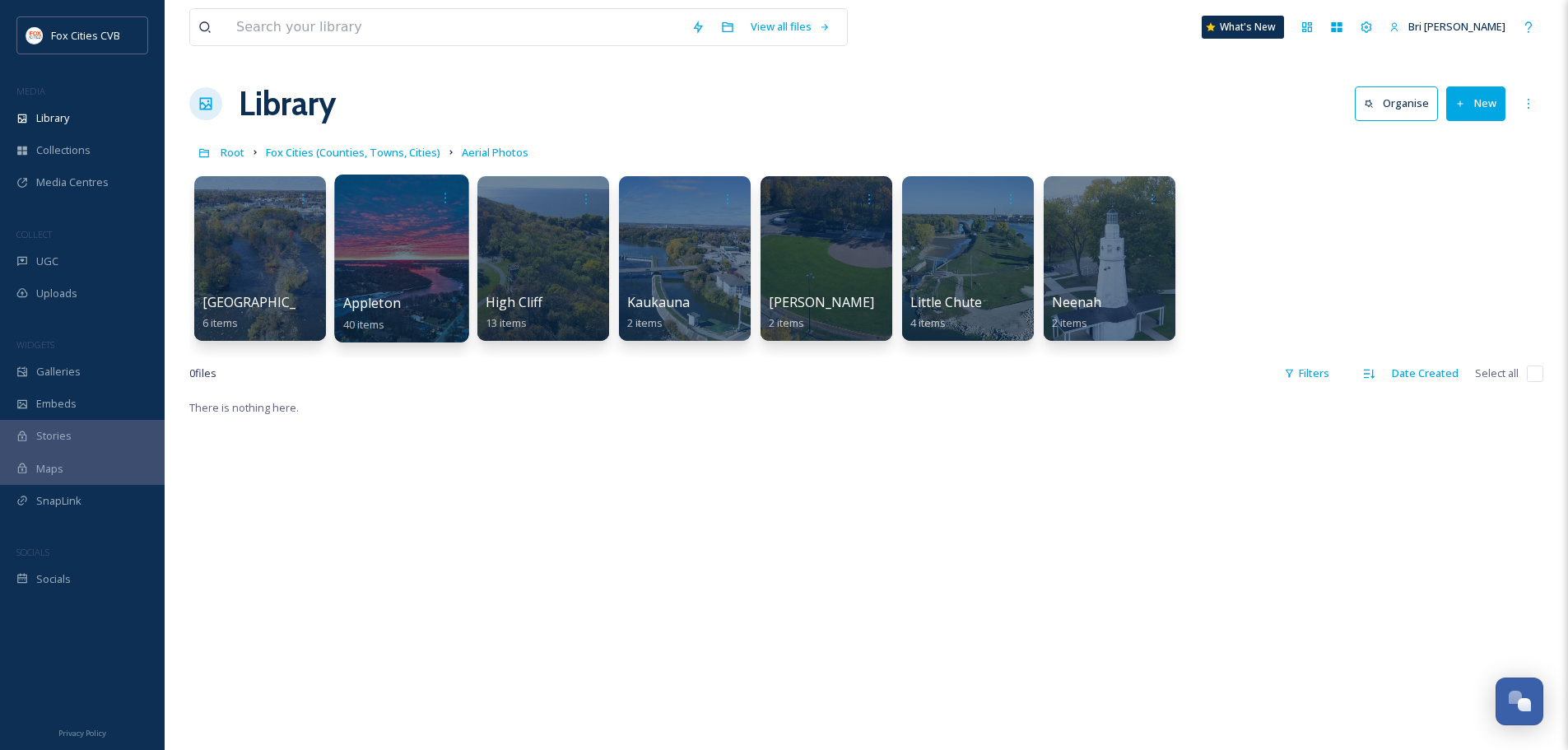
click at [378, 247] on div at bounding box center [401, 259] width 134 height 168
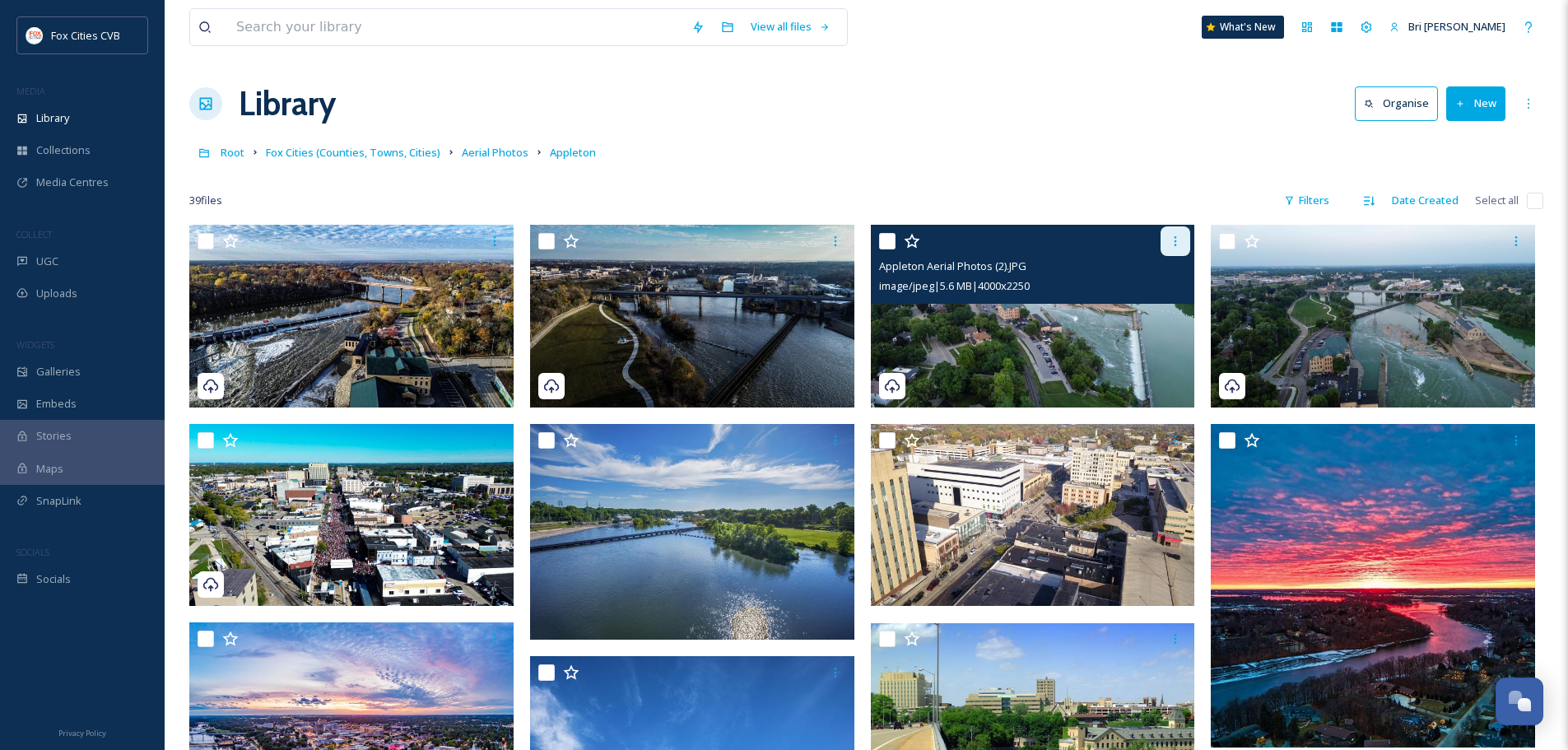
click at [1181, 241] on icon at bounding box center [1175, 241] width 13 height 13
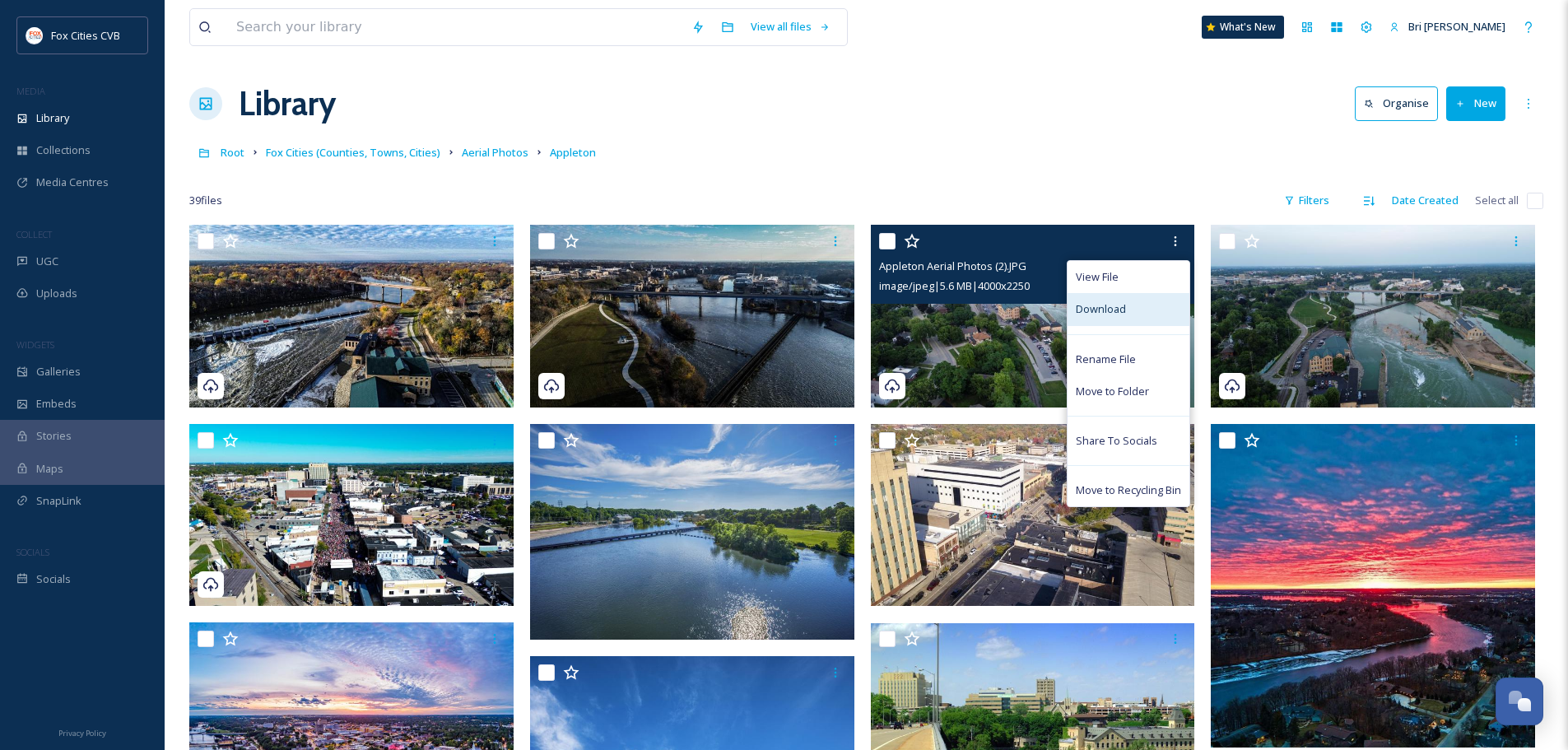
click at [1134, 307] on div "Download" at bounding box center [1128, 309] width 122 height 33
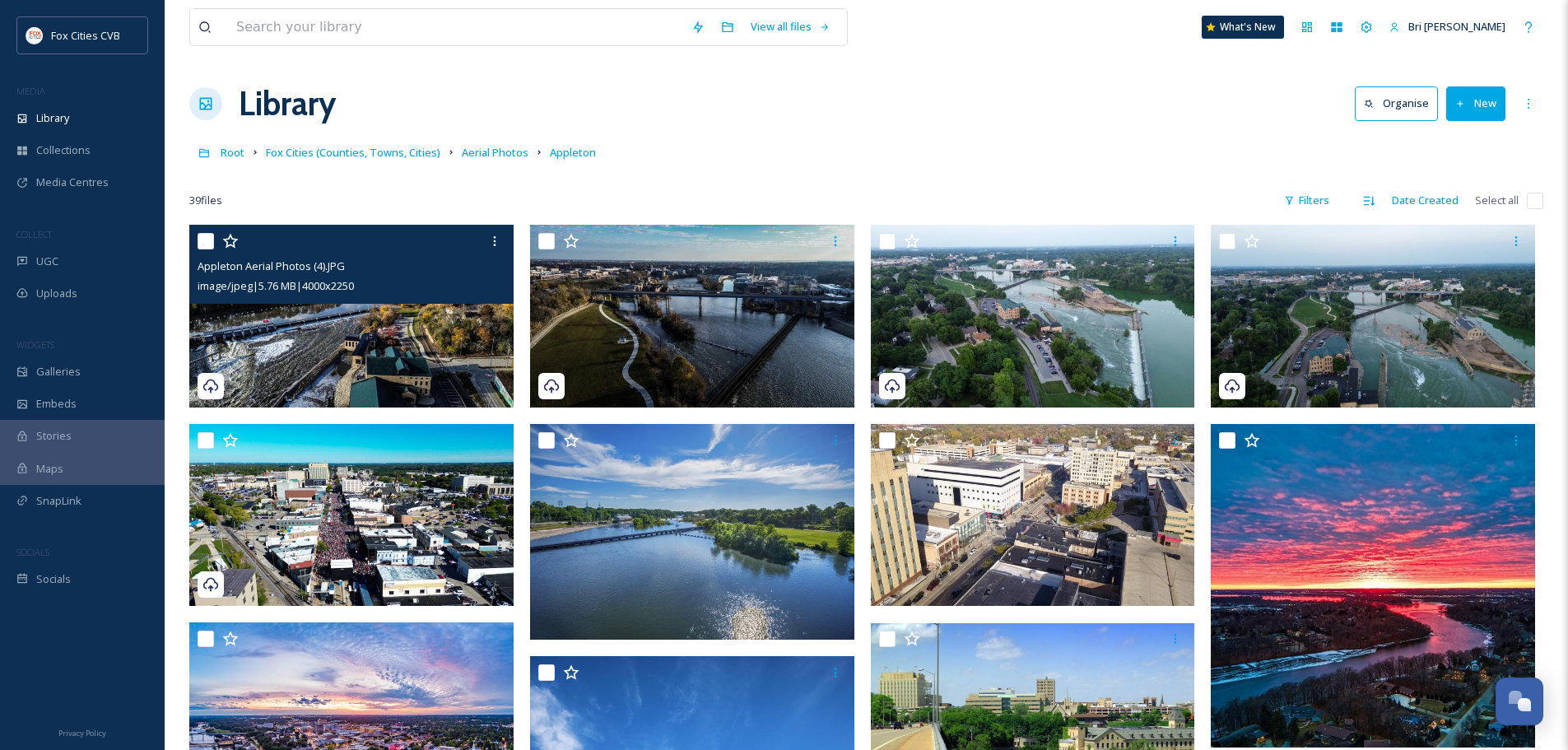
click at [386, 324] on img at bounding box center [351, 317] width 324 height 183
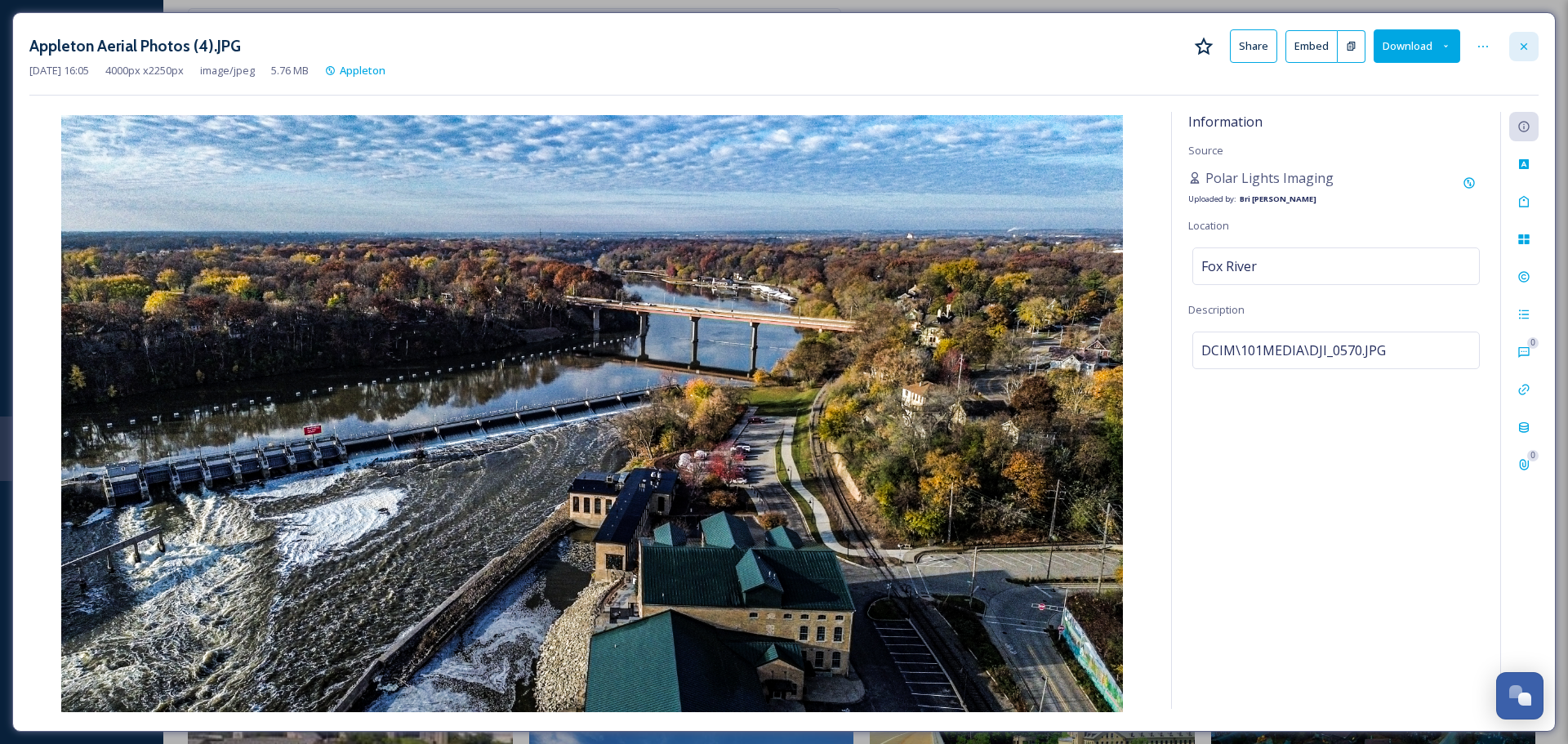
click at [1528, 48] on icon at bounding box center [1523, 46] width 13 height 13
